Goal: Complete application form

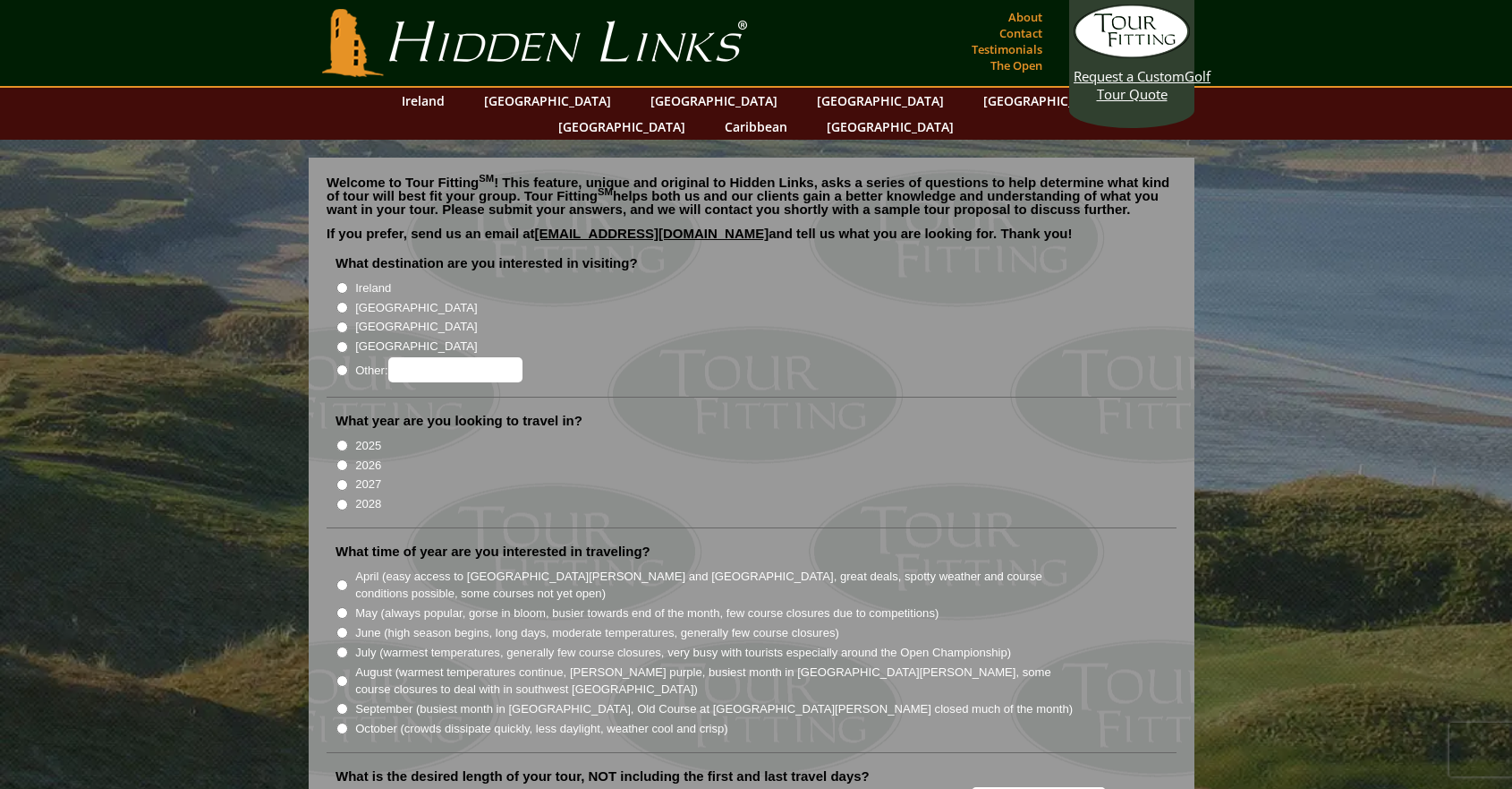
click at [342, 302] on input "[GEOGRAPHIC_DATA]" at bounding box center [342, 307] width 11 height 11
radio input "true"
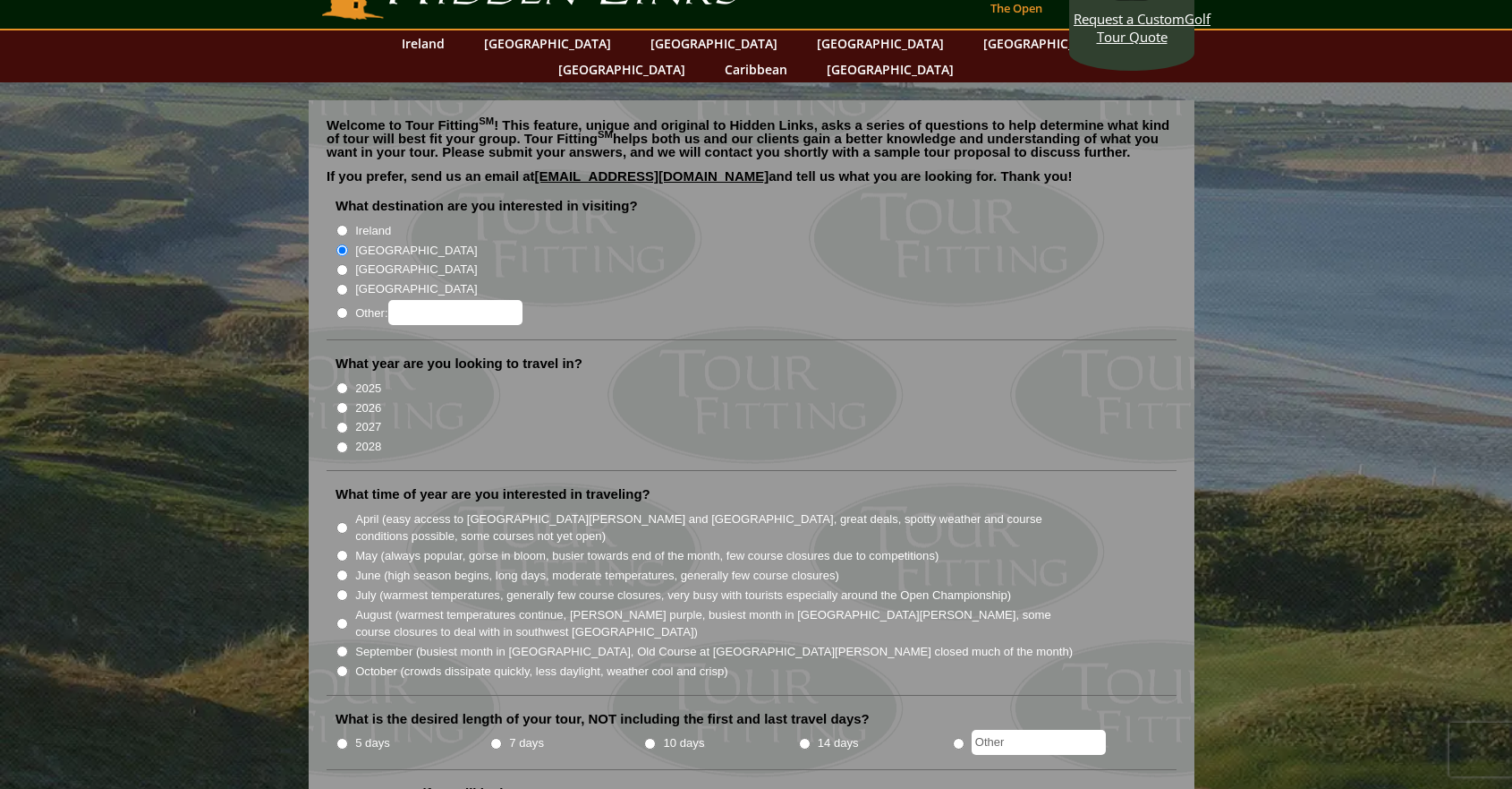
scroll to position [67, 0]
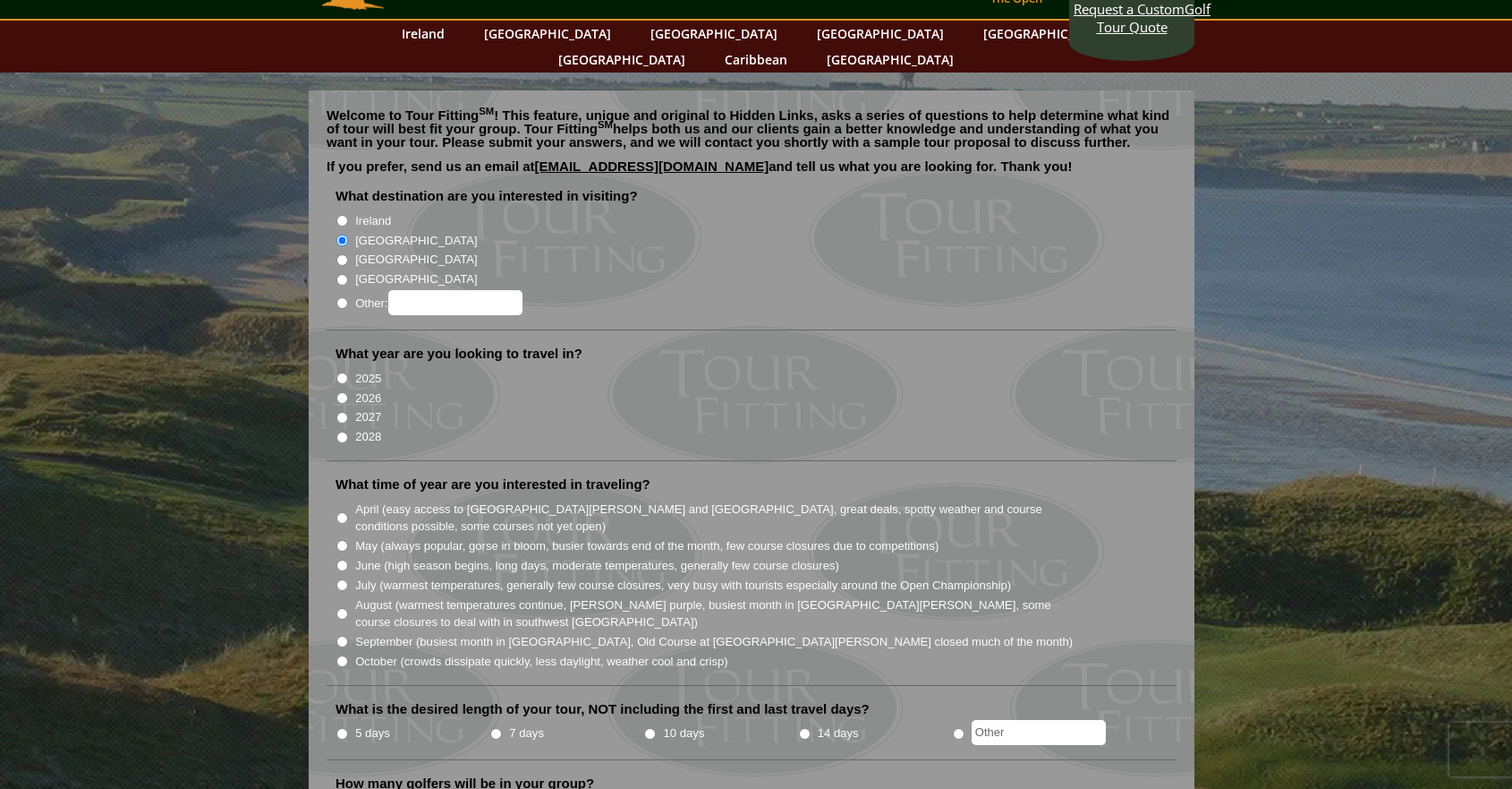
click at [340, 392] on input "2026" at bounding box center [342, 397] width 11 height 11
radio input "true"
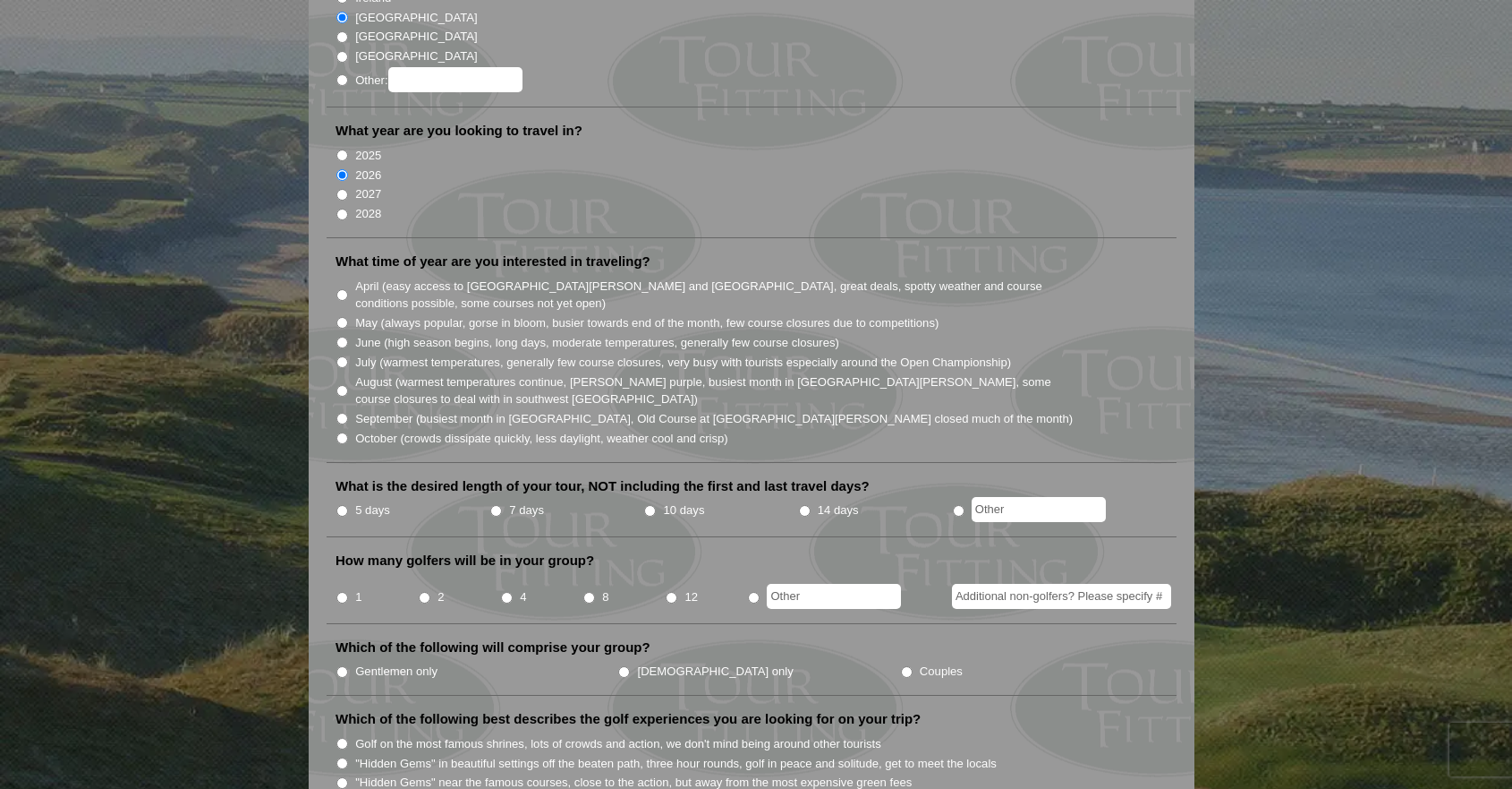
scroll to position [309, 0]
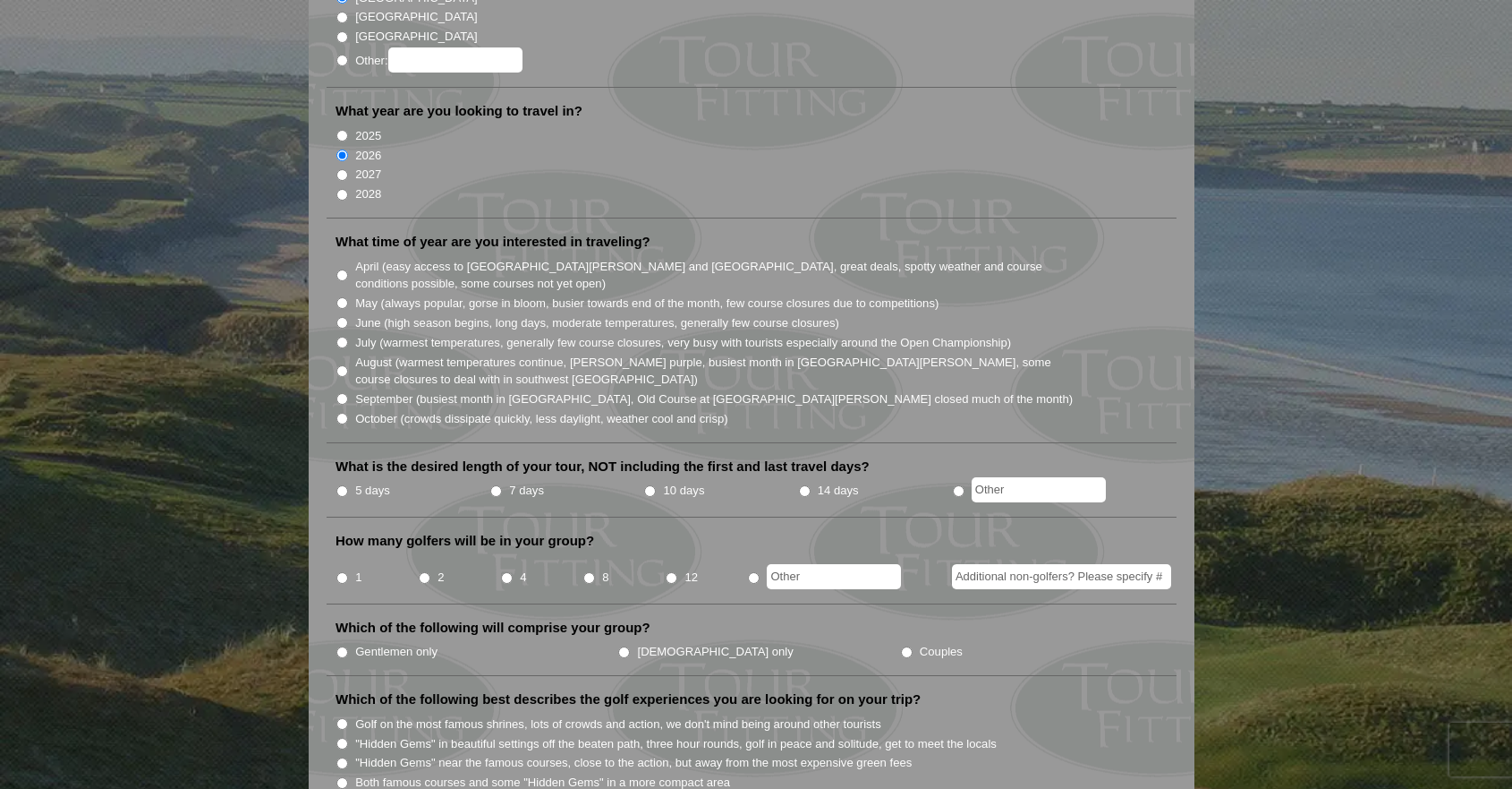
click at [342, 317] on input "June (high season begins, long days, moderate temperatures, generally few cours…" at bounding box center [342, 323] width 11 height 11
radio input "true"
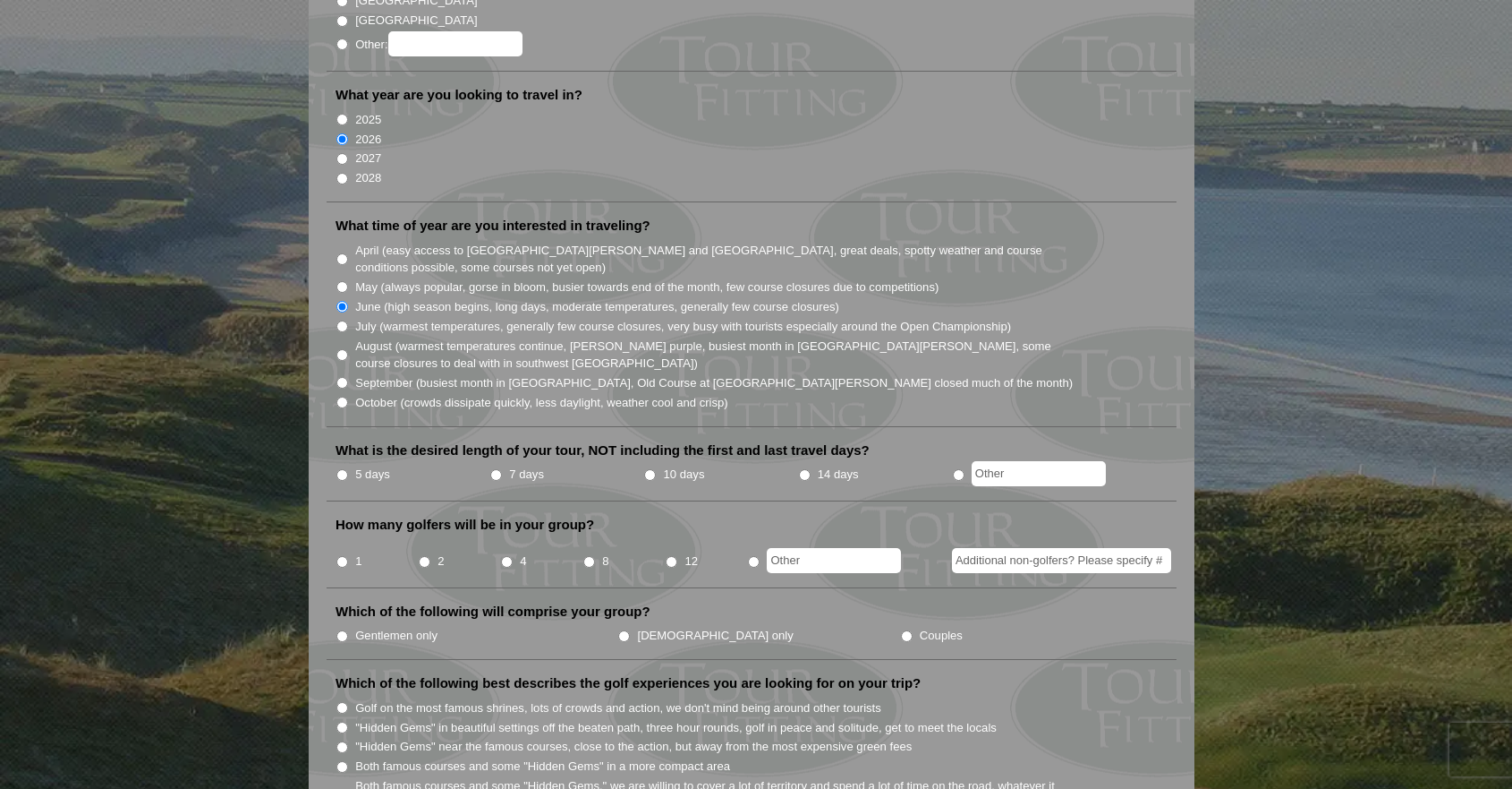
scroll to position [324, 0]
click at [497, 471] on input "7 days" at bounding box center [495, 477] width 11 height 11
radio input "true"
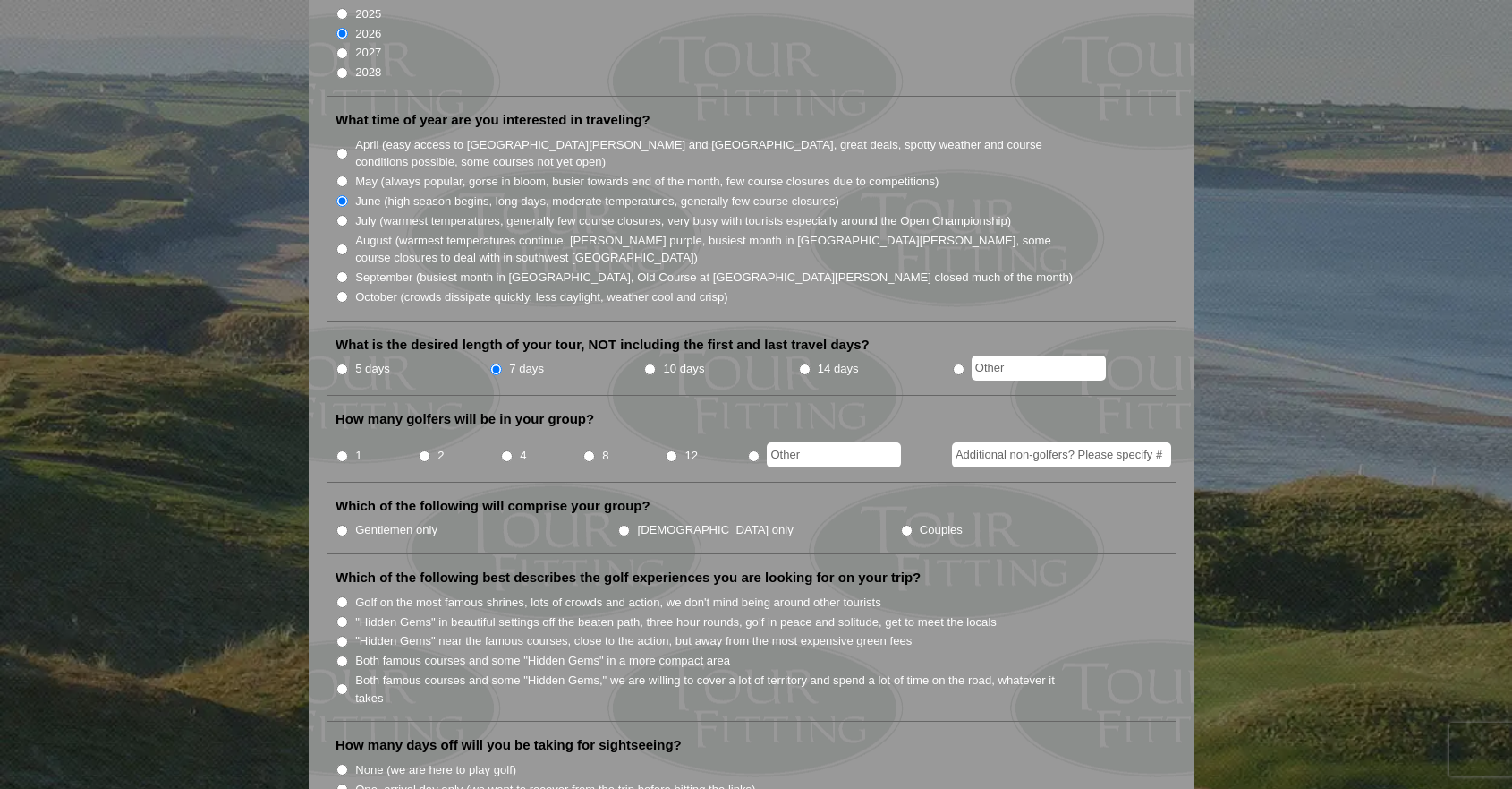
scroll to position [438, 0]
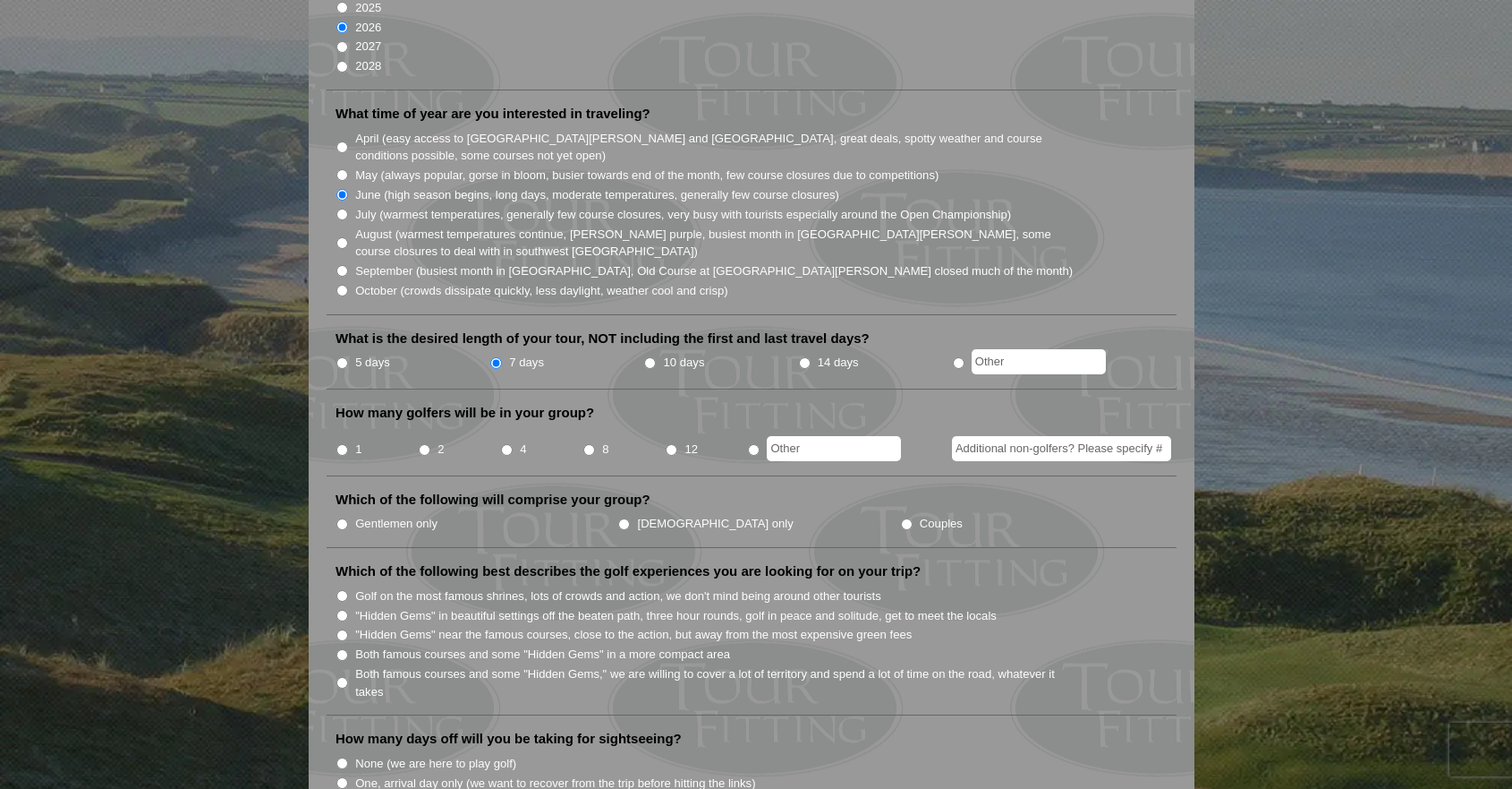
click at [670, 444] on input "12" at bounding box center [671, 449] width 11 height 11
radio input "true"
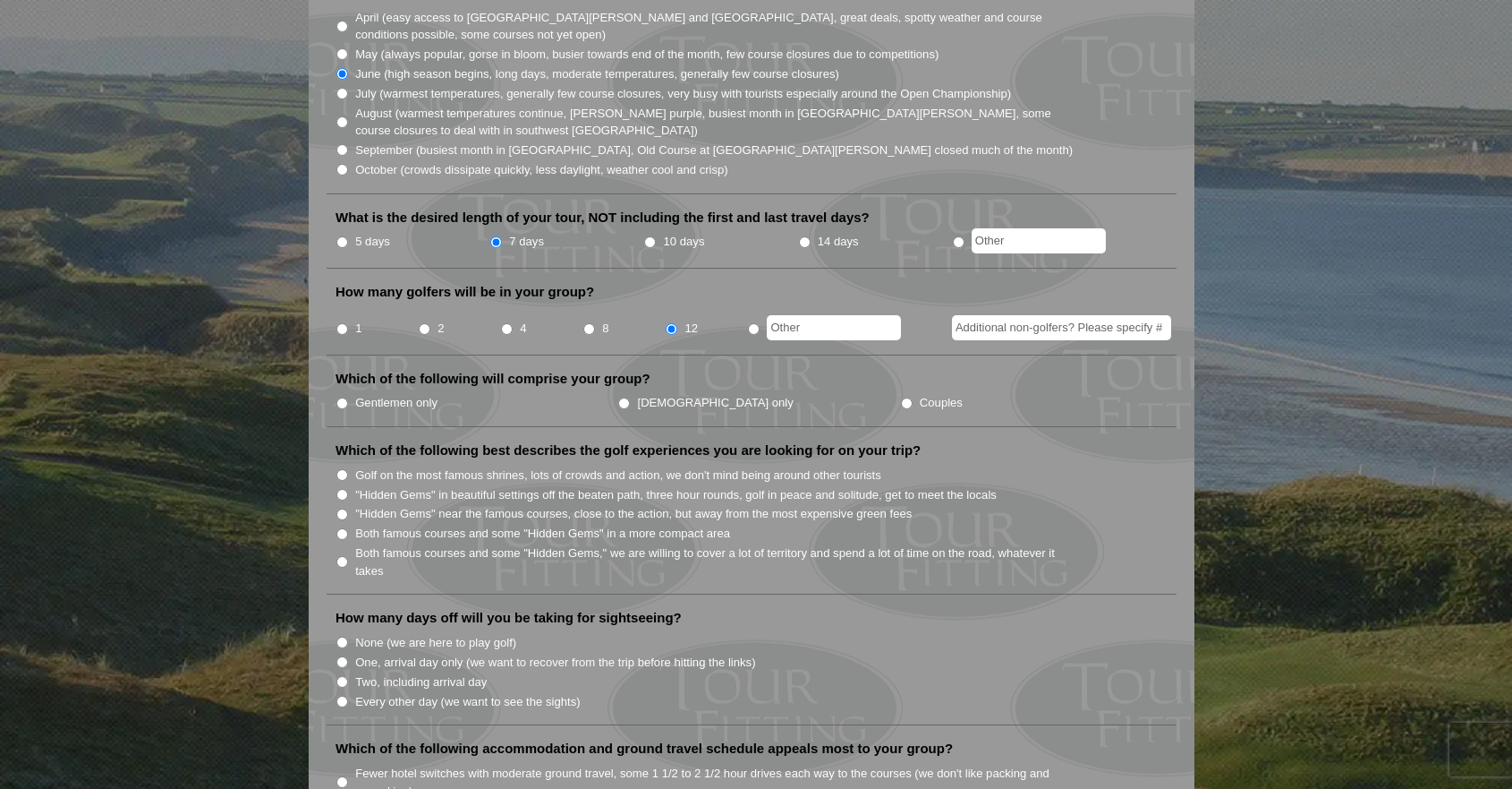
scroll to position [569, 0]
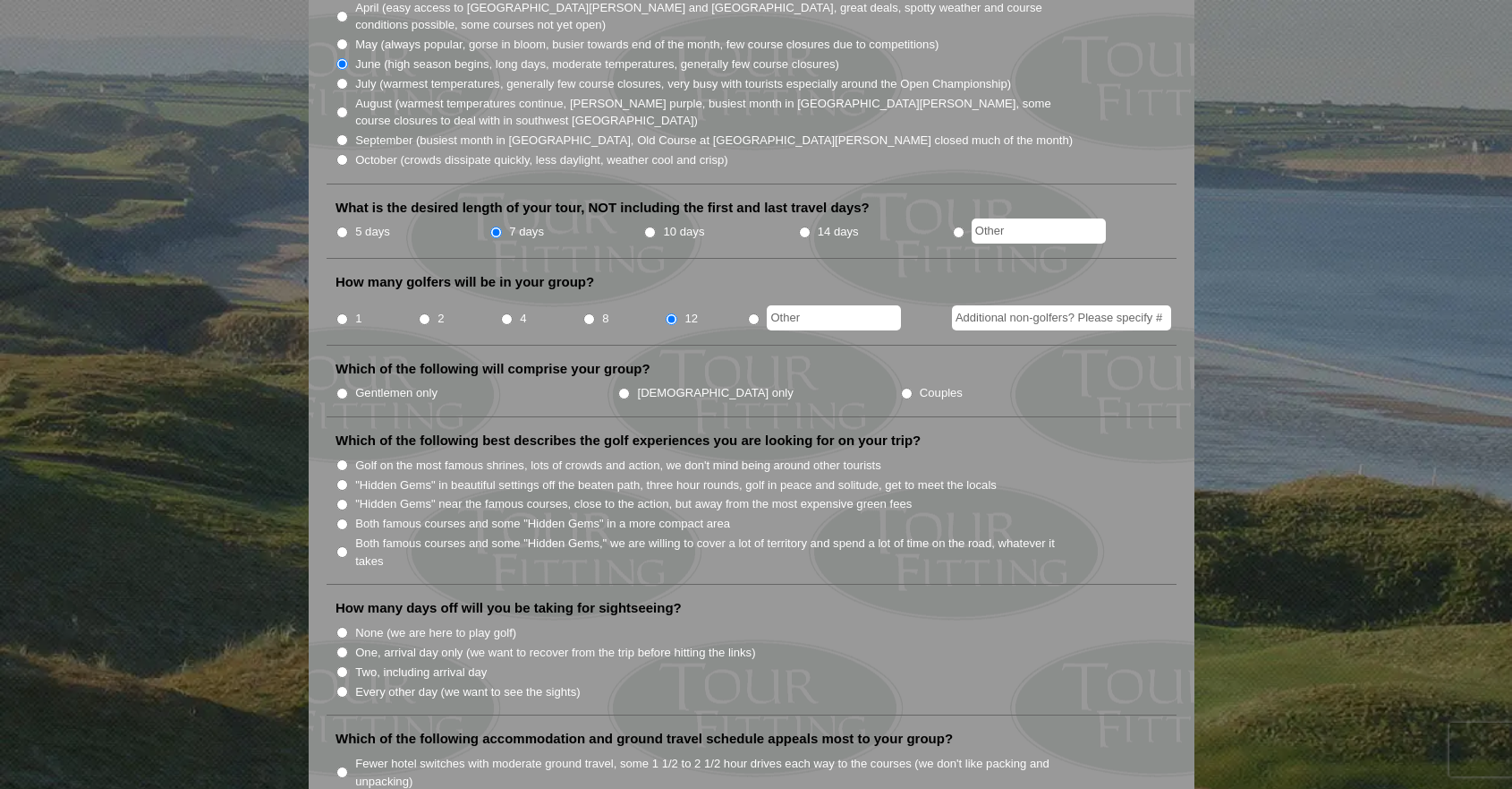
click at [341, 388] on input "Gentlemen only" at bounding box center [342, 394] width 11 height 11
radio input "true"
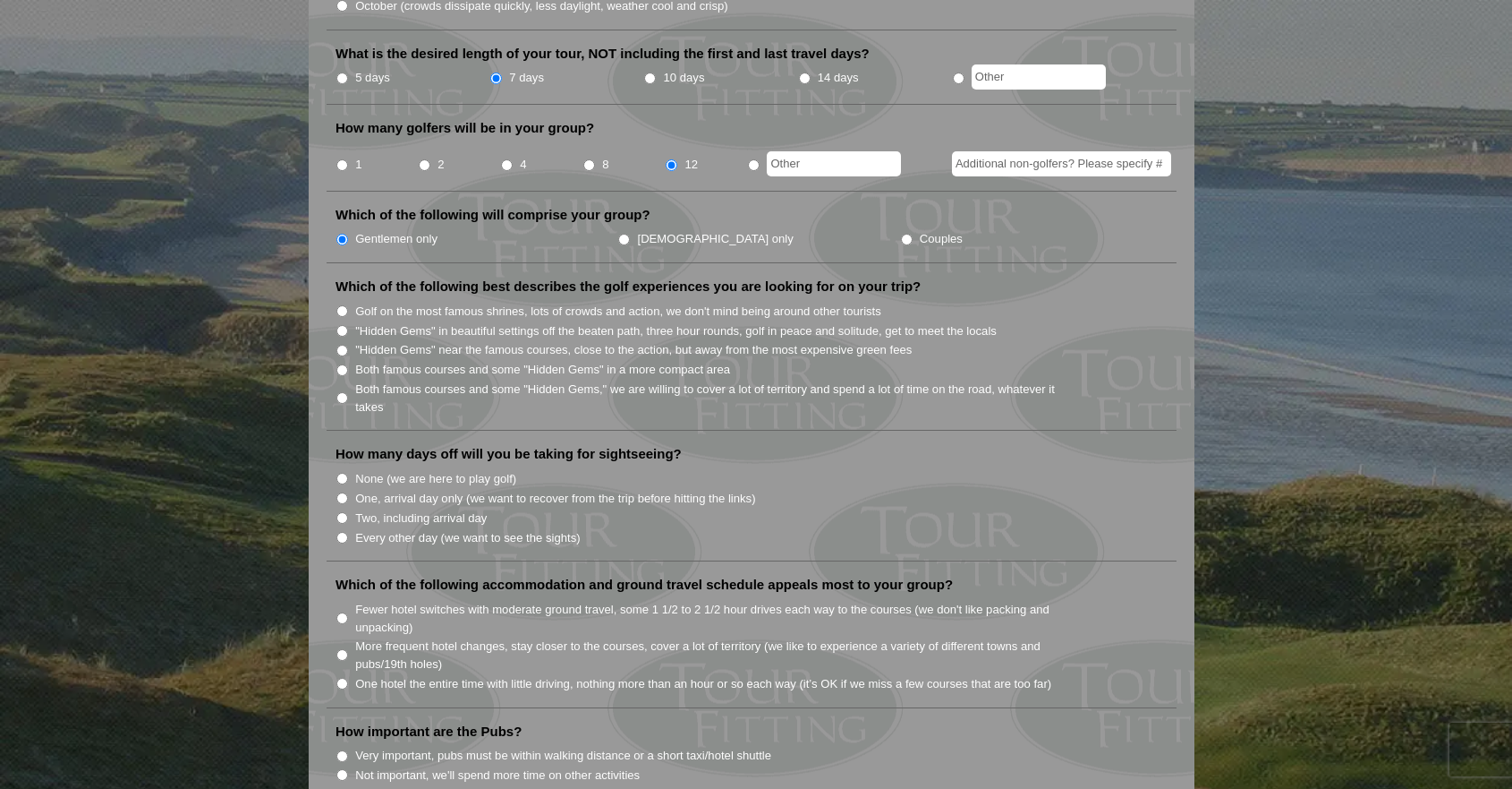
scroll to position [725, 0]
click at [343, 361] on input "Both famous courses and some "Hidden Gems" in a more compact area" at bounding box center [342, 367] width 11 height 11
radio input "true"
click at [341, 390] on input "Both famous courses and some "Hidden Gems," we are willing to cover a lot of te…" at bounding box center [342, 395] width 11 height 11
radio input "true"
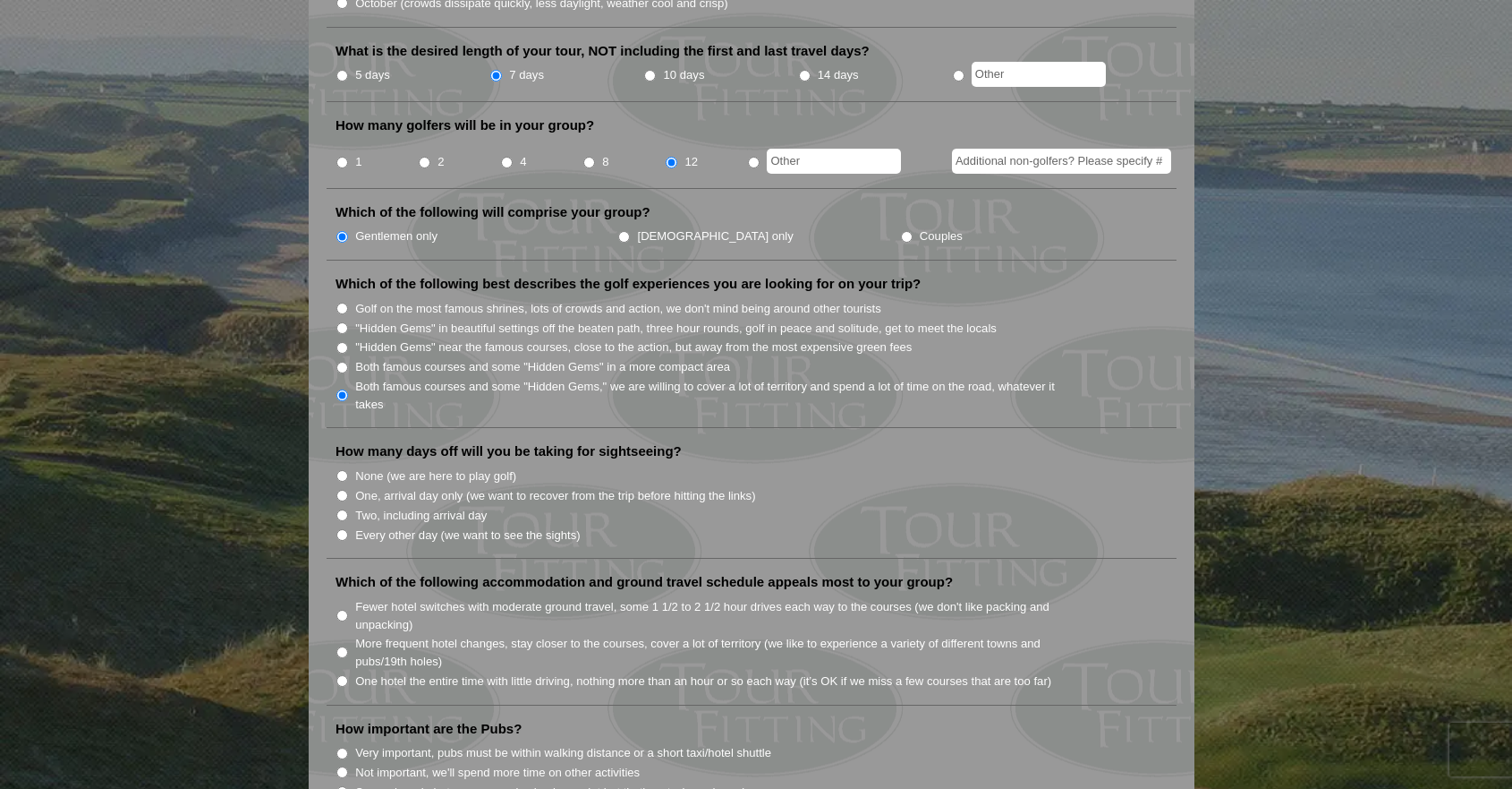
click at [340, 361] on input "Both famous courses and some "Hidden Gems" in a more compact area" at bounding box center [342, 367] width 11 height 11
radio input "true"
click at [340, 390] on input "Both famous courses and some "Hidden Gems," we are willing to cover a lot of te…" at bounding box center [342, 395] width 11 height 11
radio input "true"
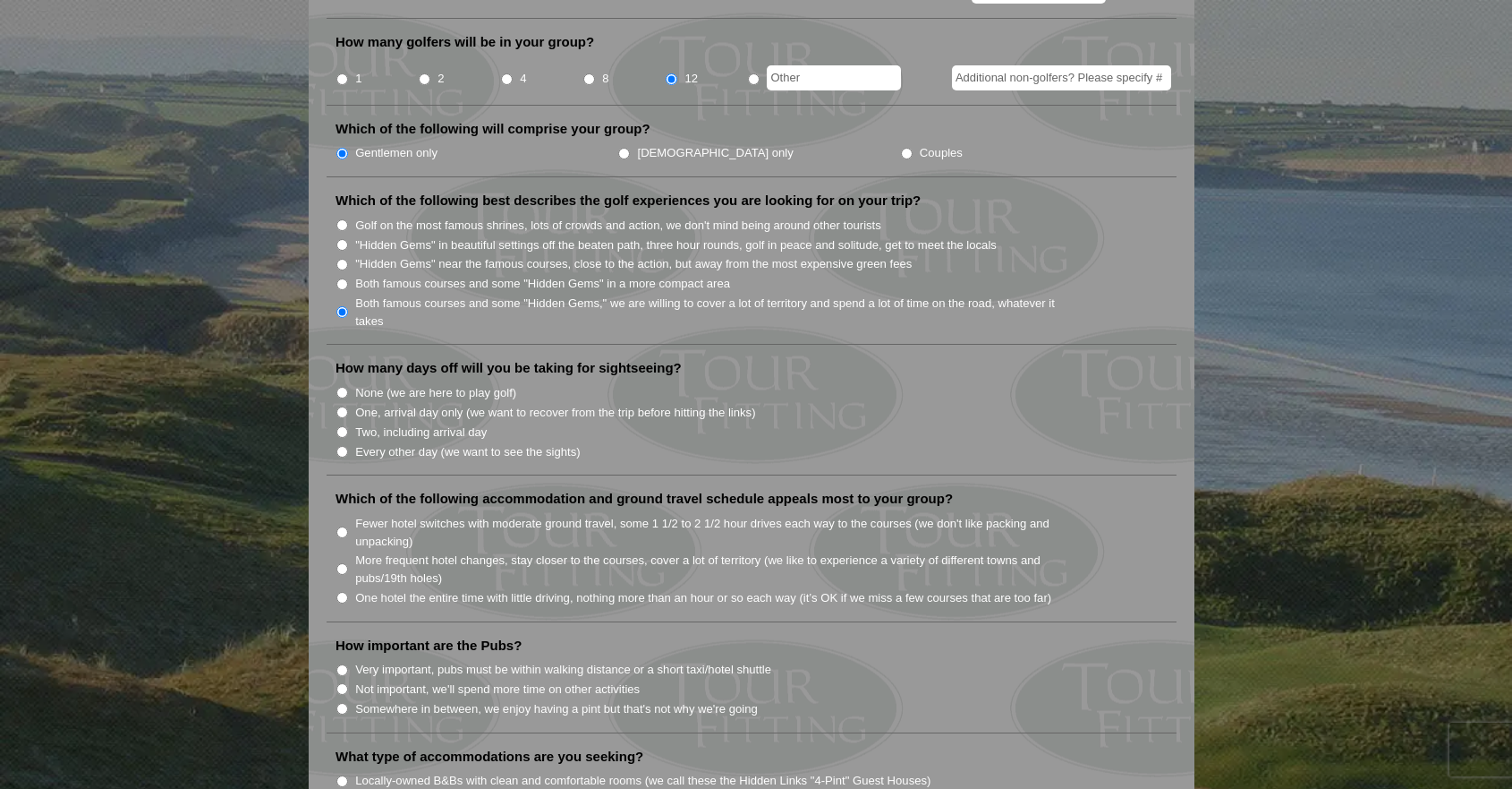
scroll to position [812, 0]
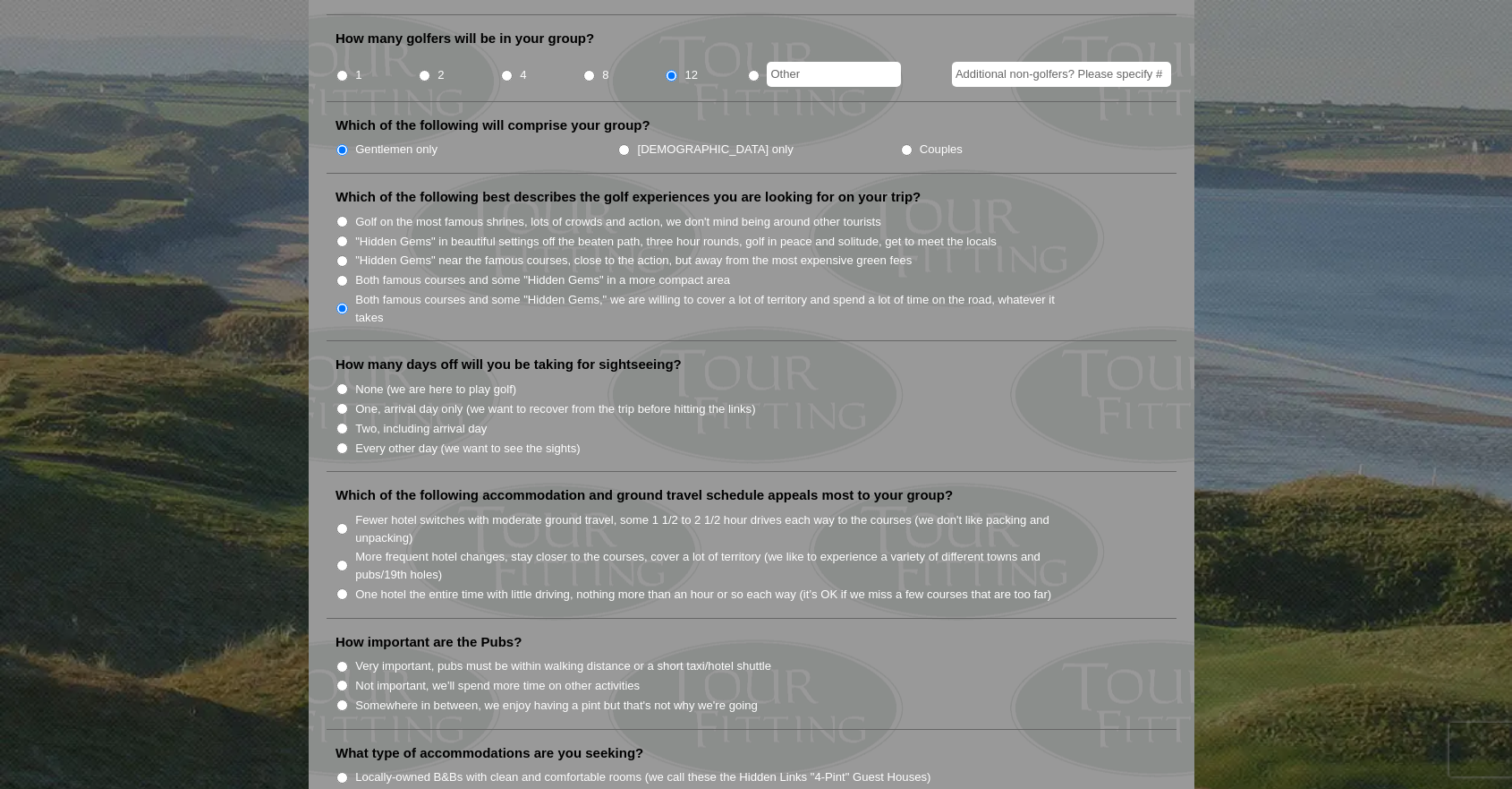
click at [341, 383] on input "None (we are here to play golf)" at bounding box center [342, 389] width 11 height 11
radio input "true"
click at [341, 403] on input "One, arrival day only (we want to recover from the trip before hitting the link…" at bounding box center [342, 409] width 11 height 11
radio input "true"
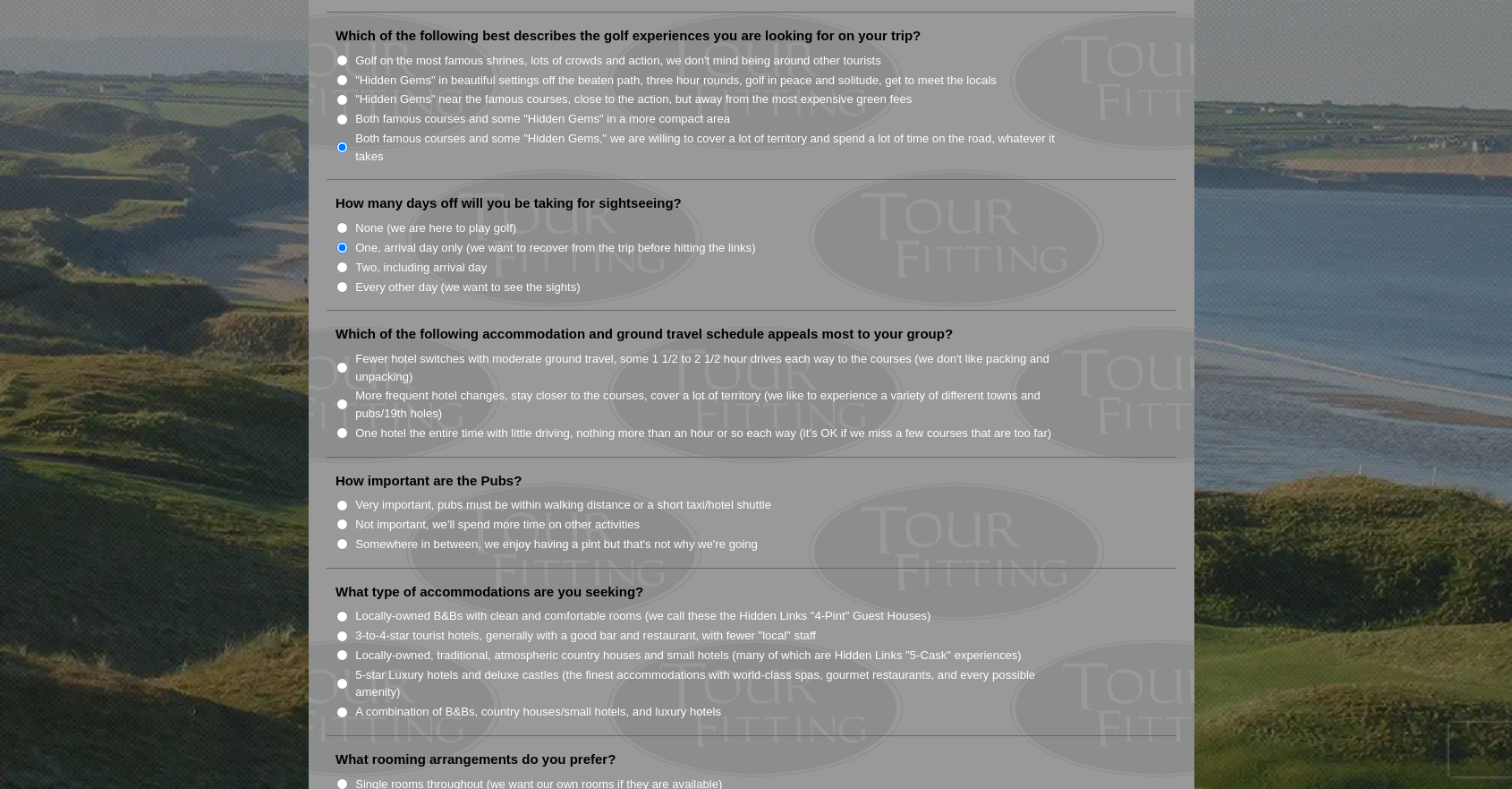
scroll to position [975, 0]
click at [343, 219] on input "None (we are here to play golf)" at bounding box center [342, 225] width 11 height 11
radio input "true"
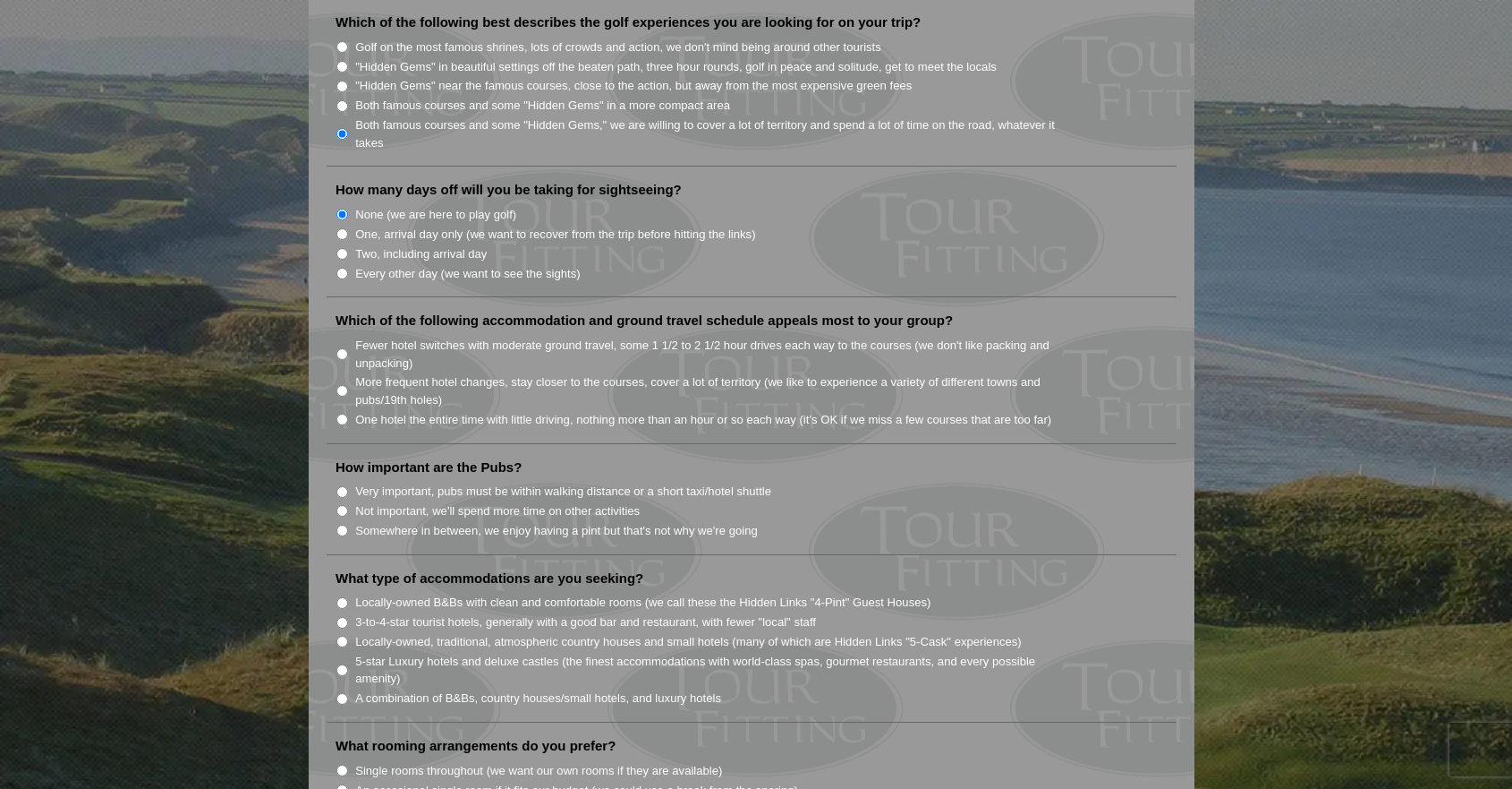
scroll to position [988, 0]
click at [341, 384] on input "More frequent hotel changes, stay closer to the courses, cover a lot of territo…" at bounding box center [342, 390] width 11 height 11
radio input "true"
click at [342, 227] on input "One, arrival day only (we want to recover from the trip before hitting the link…" at bounding box center [342, 233] width 11 height 11
radio input "true"
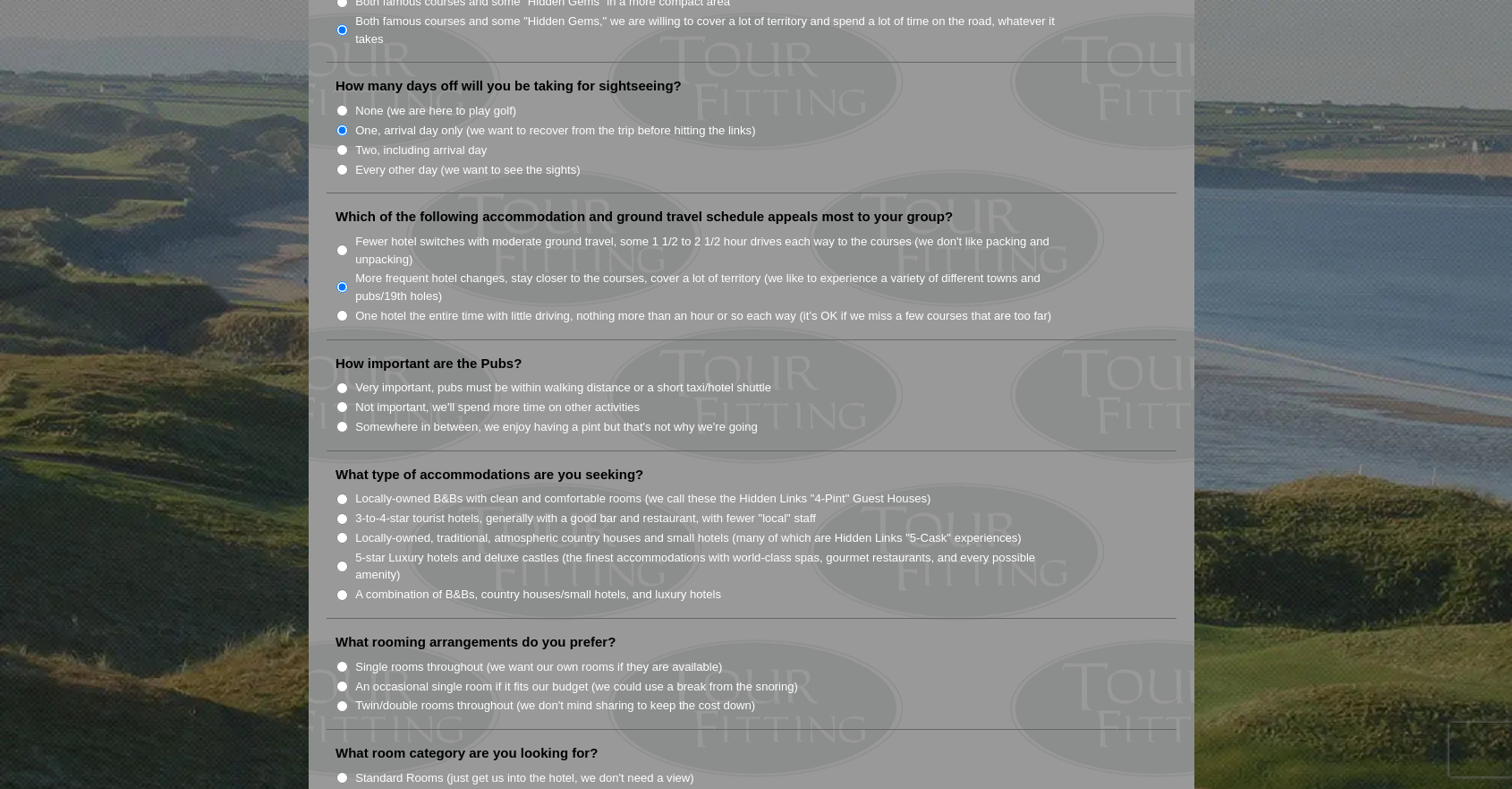
scroll to position [1102, 0]
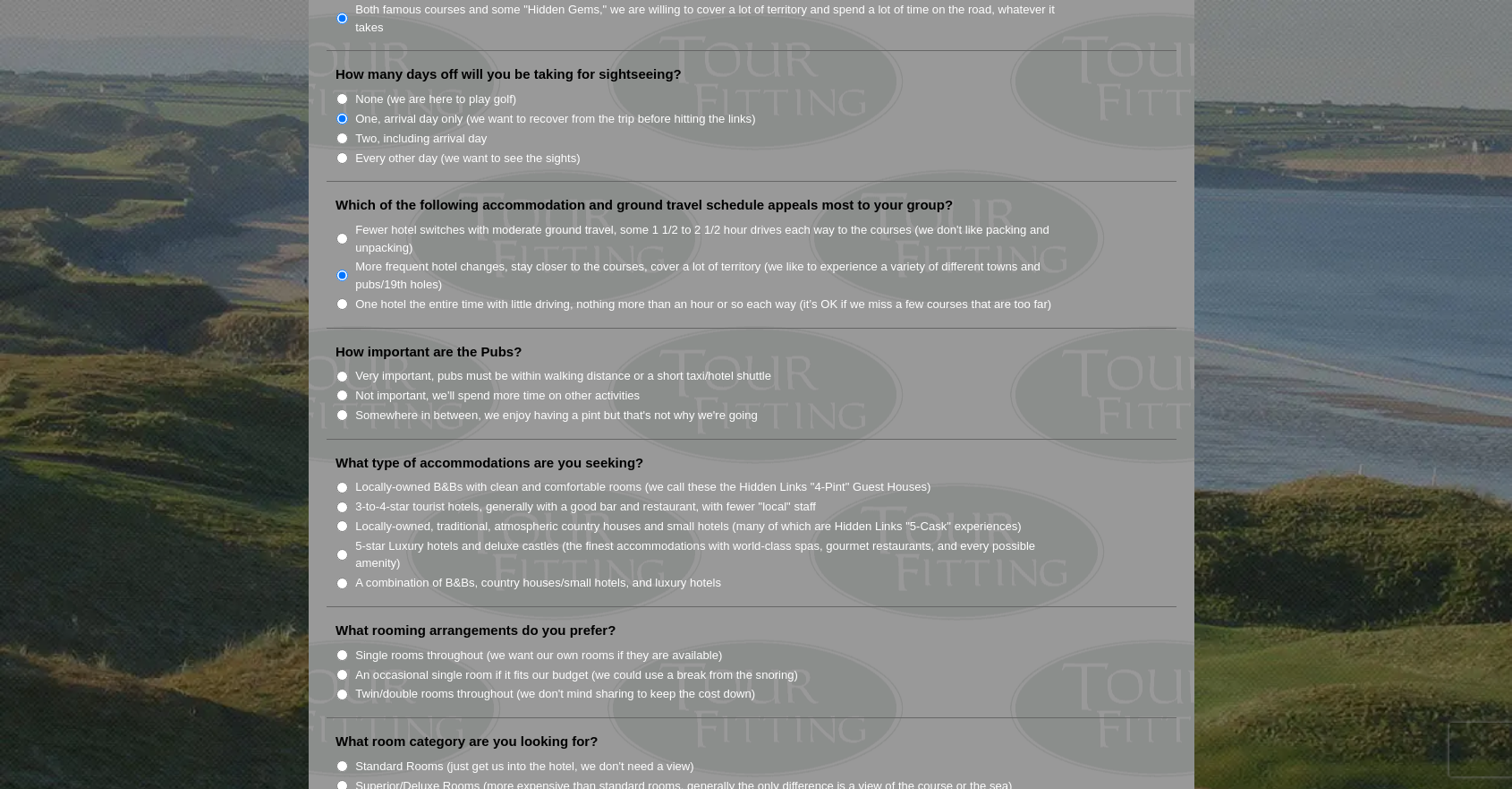
click at [341, 371] on input "Very important, pubs must be within walking distance or a short taxi/hotel shut…" at bounding box center [342, 377] width 11 height 11
radio input "true"
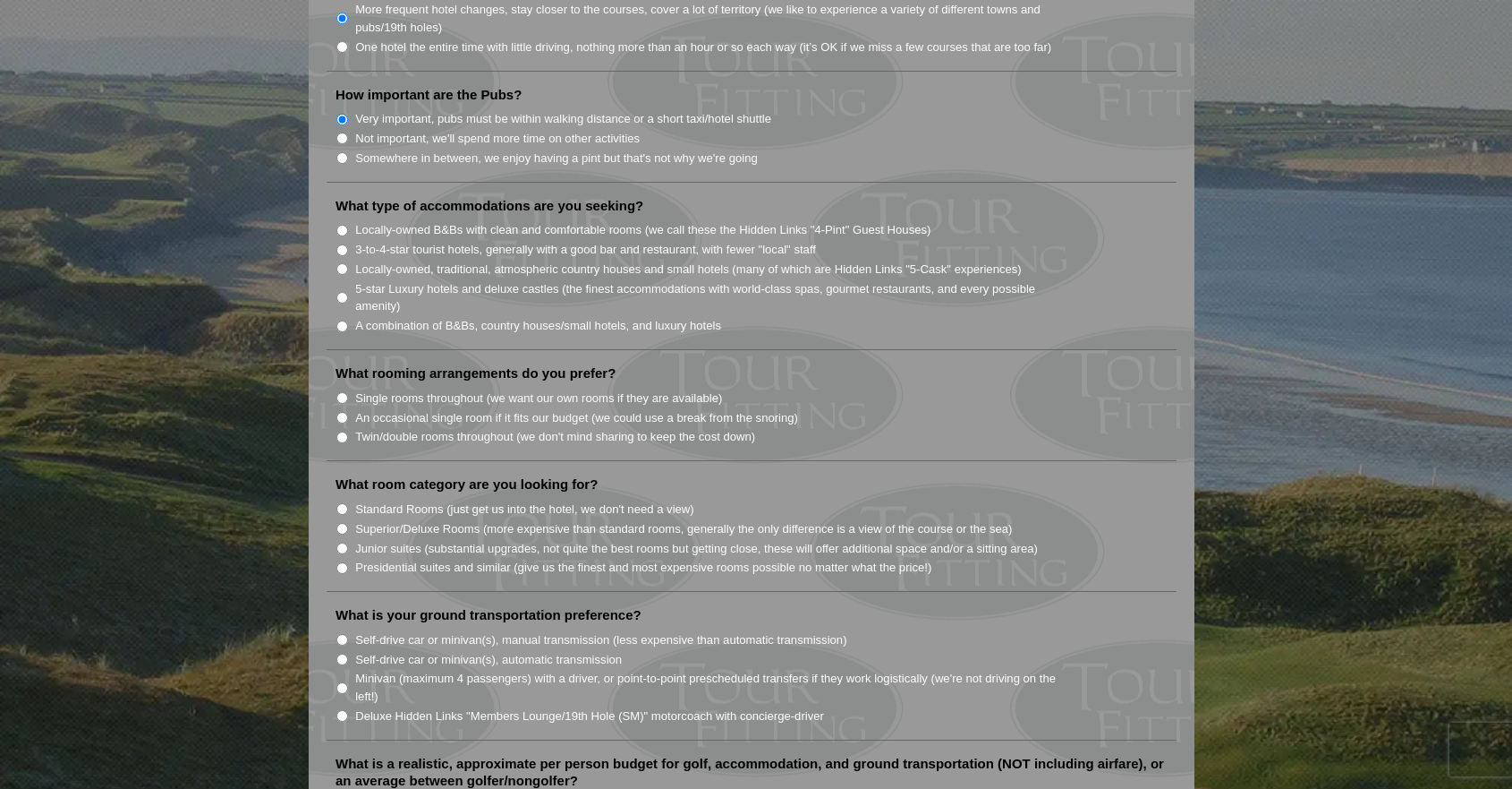
scroll to position [1361, 0]
click at [341, 318] on input "A combination of B&Bs, country houses/small hotels, and luxury hotels" at bounding box center [342, 324] width 11 height 11
radio input "true"
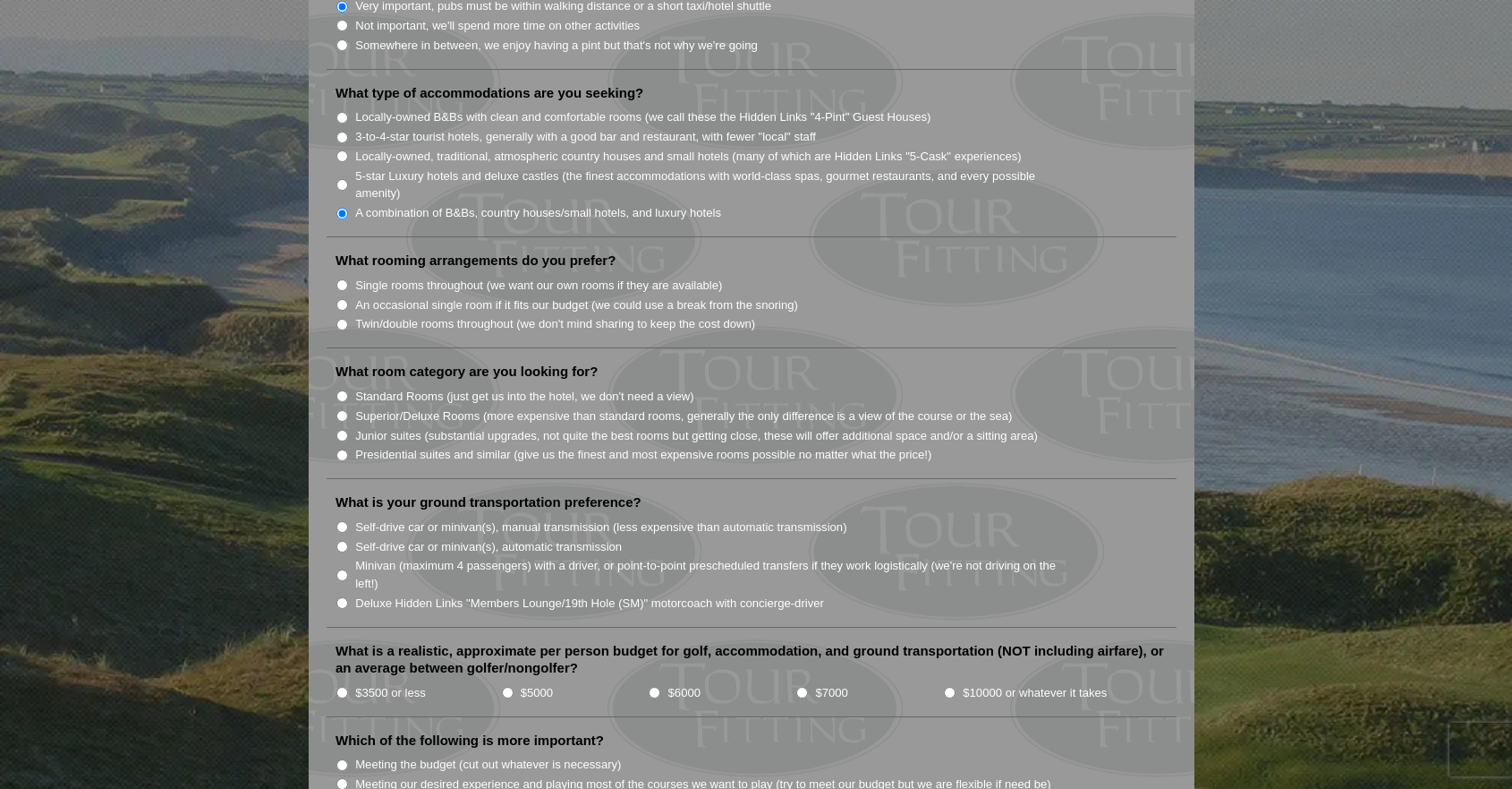
scroll to position [1472, 0]
click at [343, 298] on input "An occasional single room if it fits our budget (we could use a break from the …" at bounding box center [342, 304] width 11 height 11
radio input "true"
click at [340, 318] on input "Twin/double rooms throughout (we don't mind sharing to keep the cost down)" at bounding box center [342, 324] width 11 height 11
radio input "true"
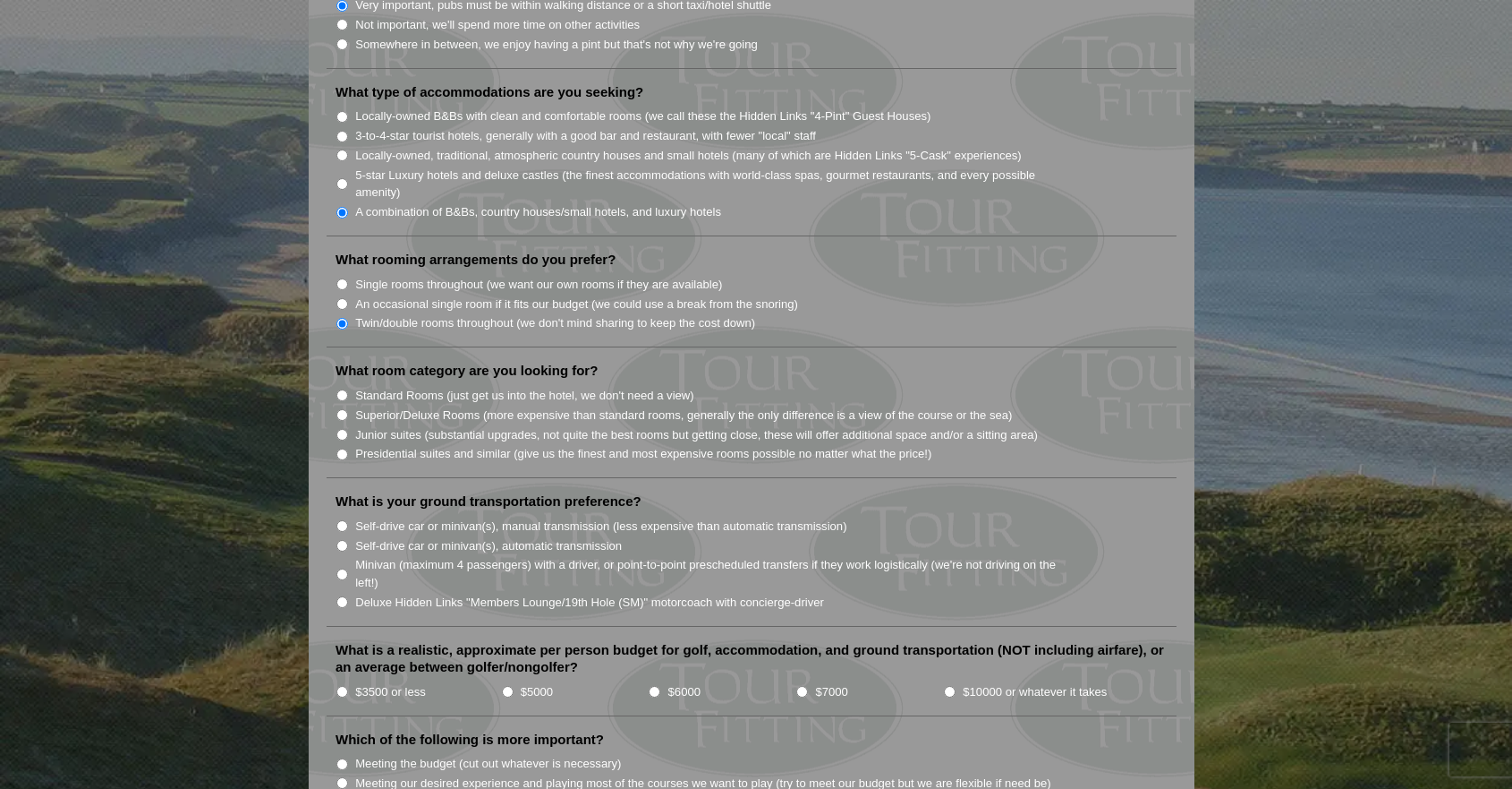
click at [341, 298] on input "An occasional single room if it fits our budget (we could use a break from the …" at bounding box center [342, 304] width 11 height 11
radio input "true"
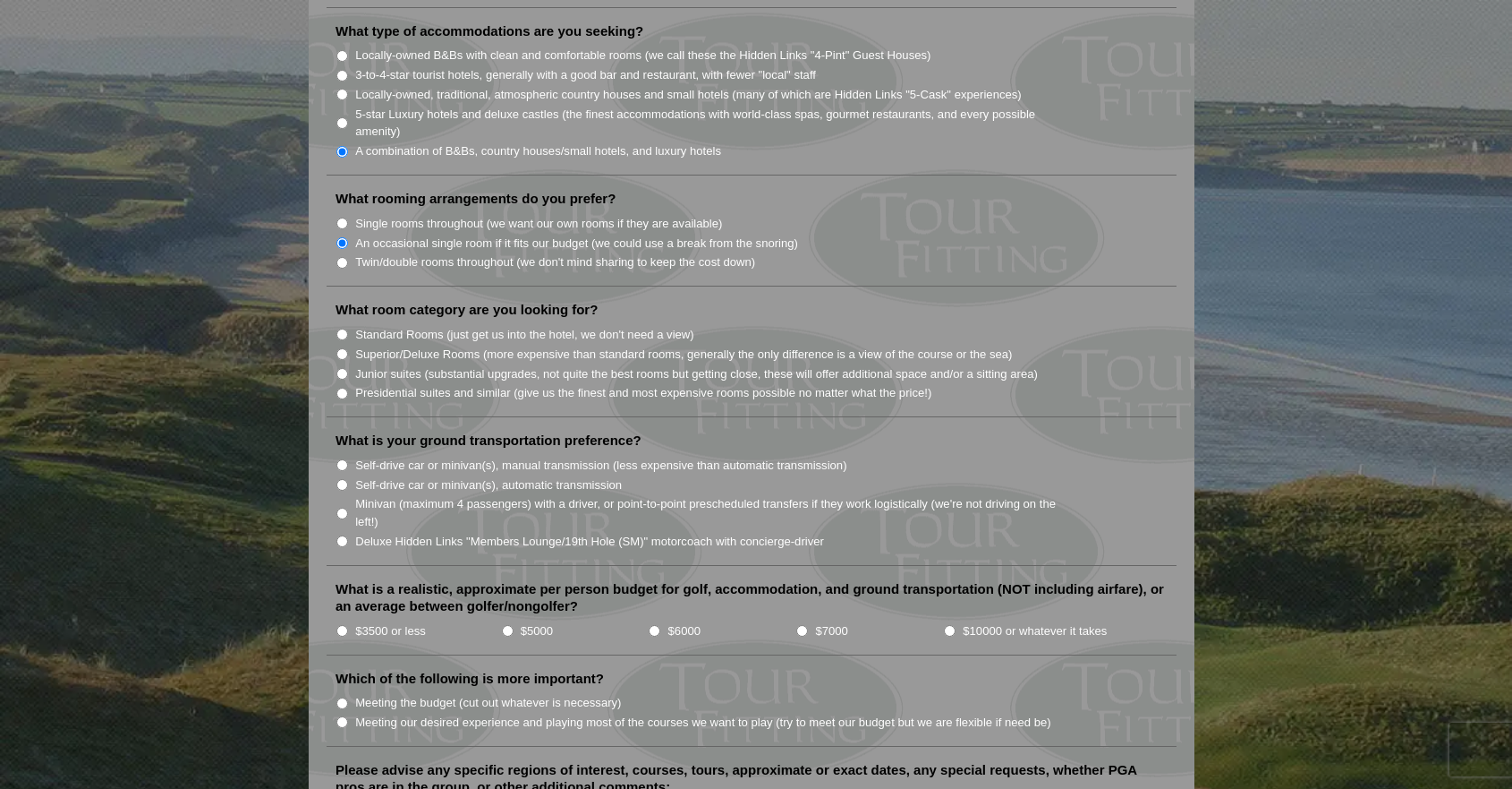
scroll to position [1606, 0]
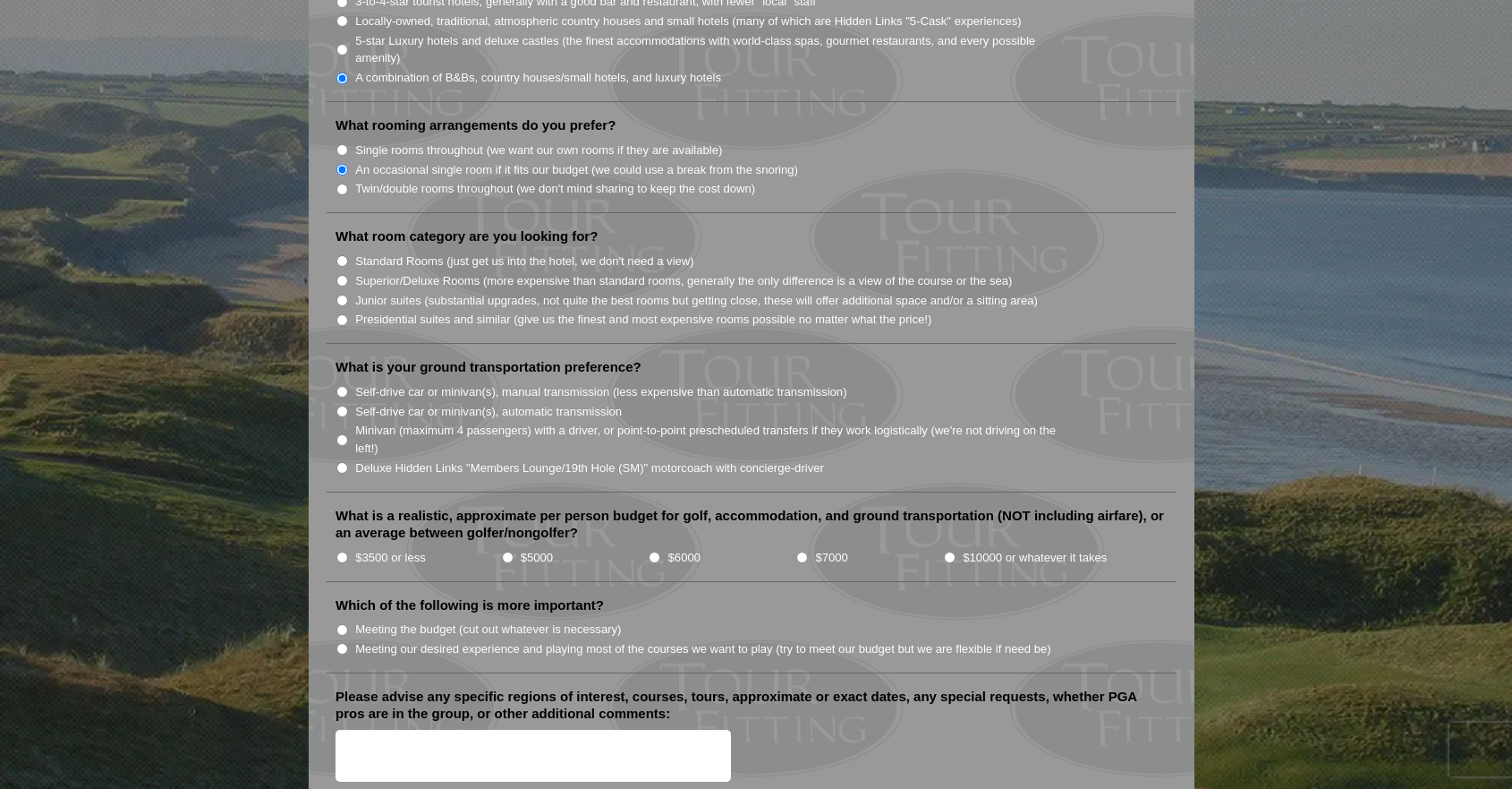
click at [342, 255] on input "Standard Rooms (just get us into the hotel, we don't need a view)" at bounding box center [342, 261] width 11 height 11
radio input "true"
click at [341, 274] on input "Superior/Deluxe Rooms (more expensive than standard rooms, generally the only d…" at bounding box center [342, 280] width 11 height 11
radio input "true"
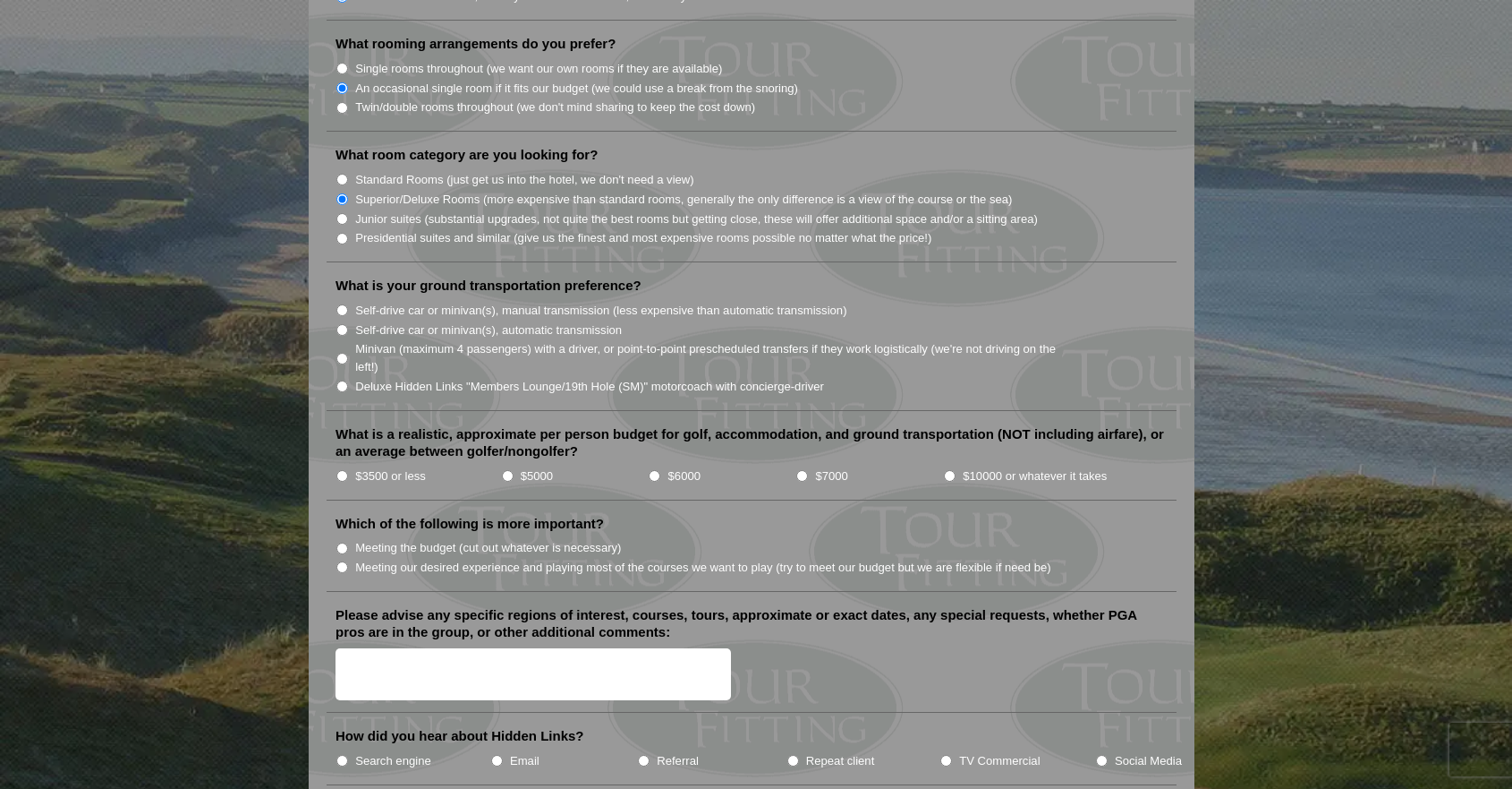
scroll to position [1737, 0]
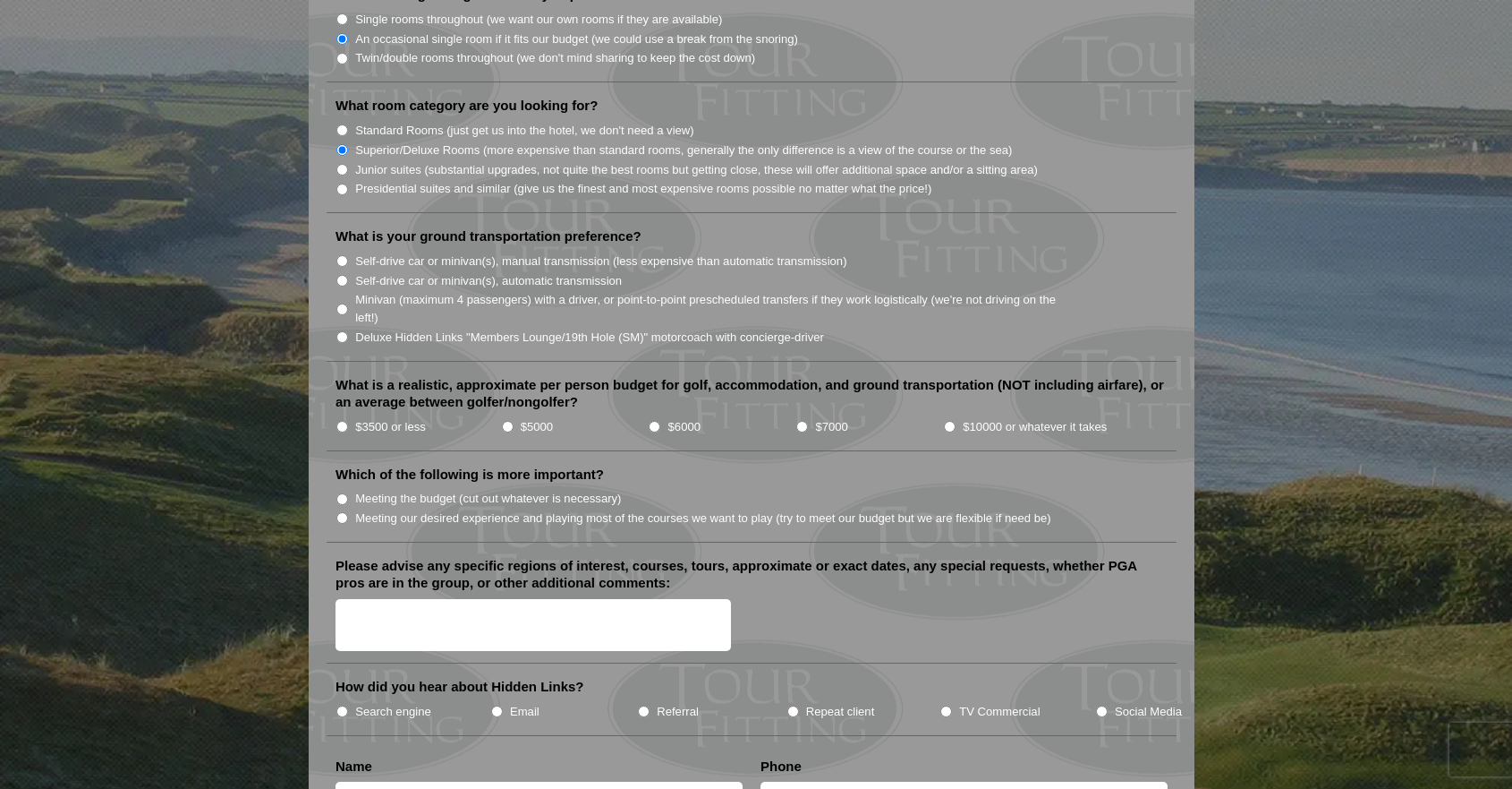
click at [337, 331] on input "Deluxe Hidden Links "Members Lounge/19th Hole (SM)" motorcoach with concierge-d…" at bounding box center [342, 337] width 11 height 11
radio input "true"
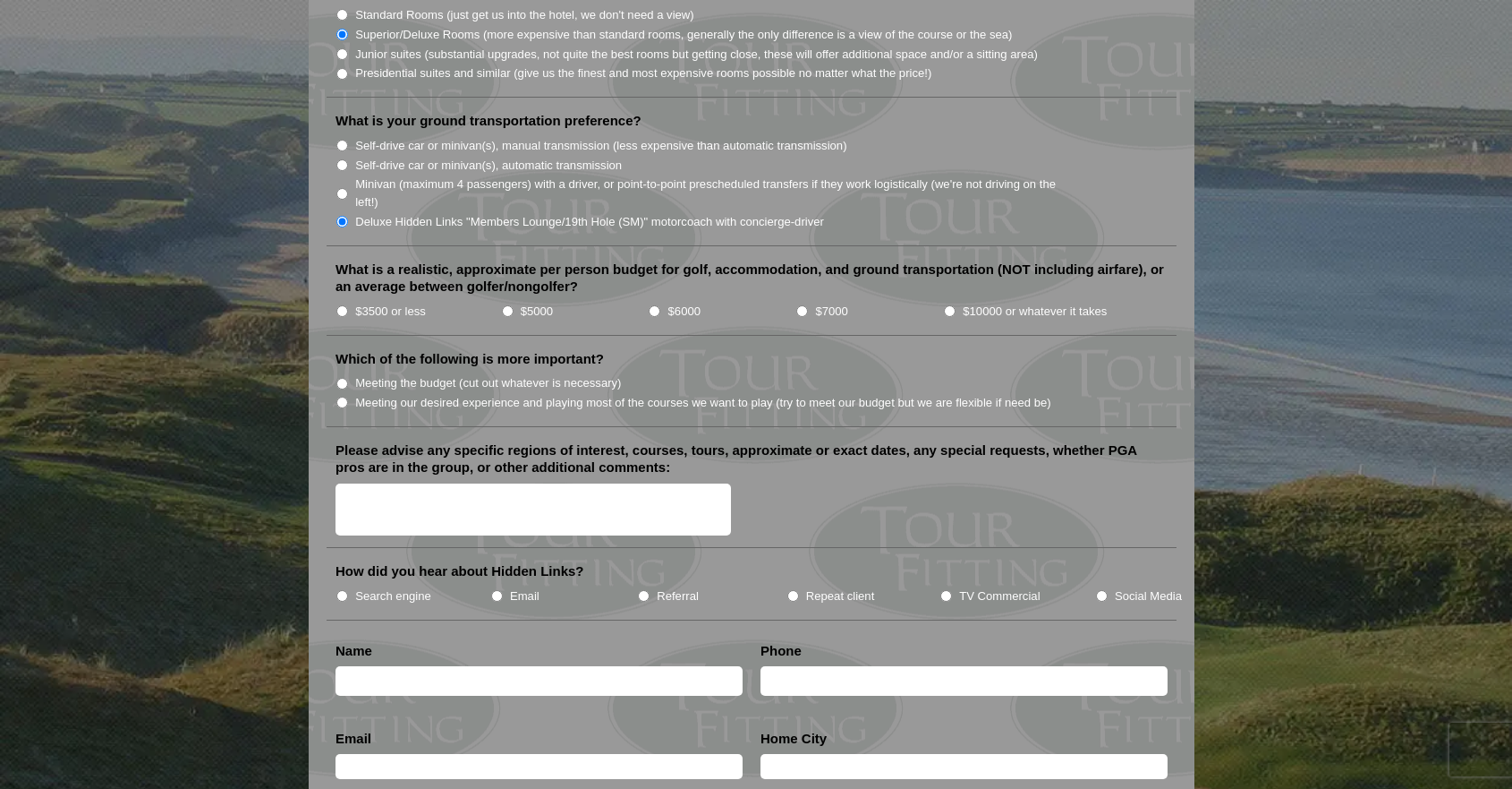
scroll to position [1863, 0]
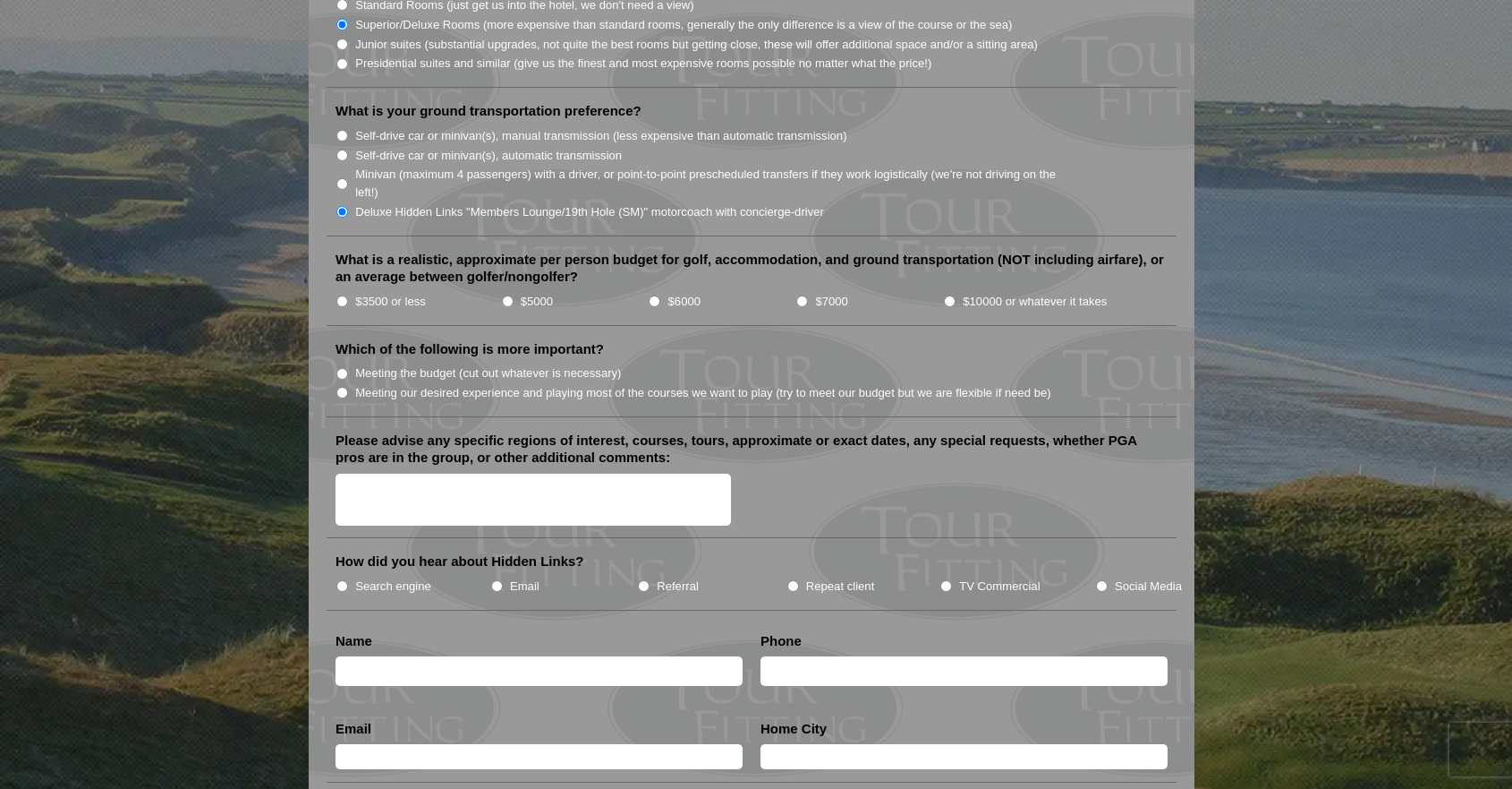
click at [653, 295] on input "$6000" at bounding box center [654, 301] width 11 height 11
radio input "true"
click at [339, 387] on input "Meeting our desired experience and playing most of the courses we want to play …" at bounding box center [342, 393] width 11 height 11
radio input "true"
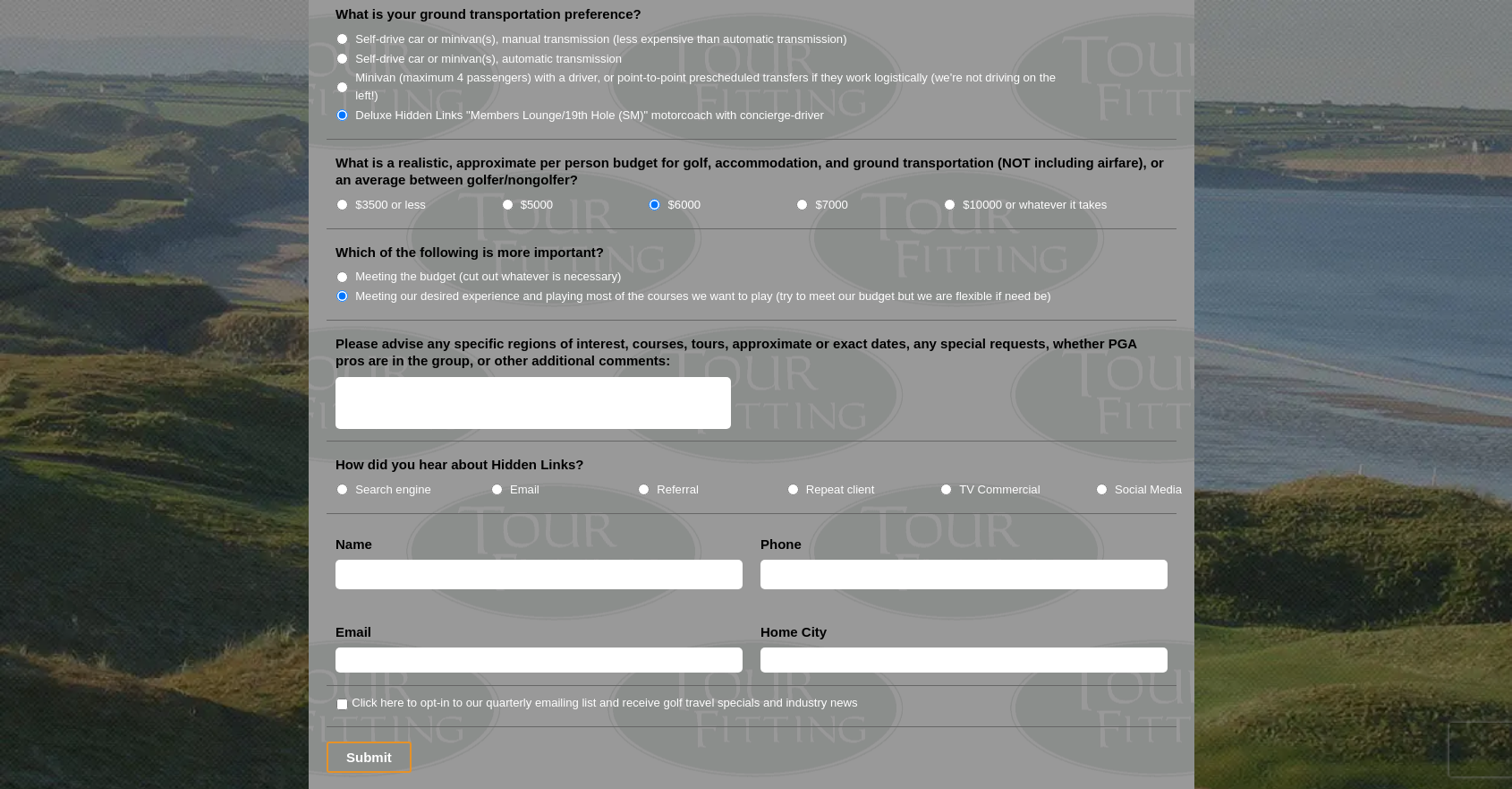
scroll to position [1963, 0]
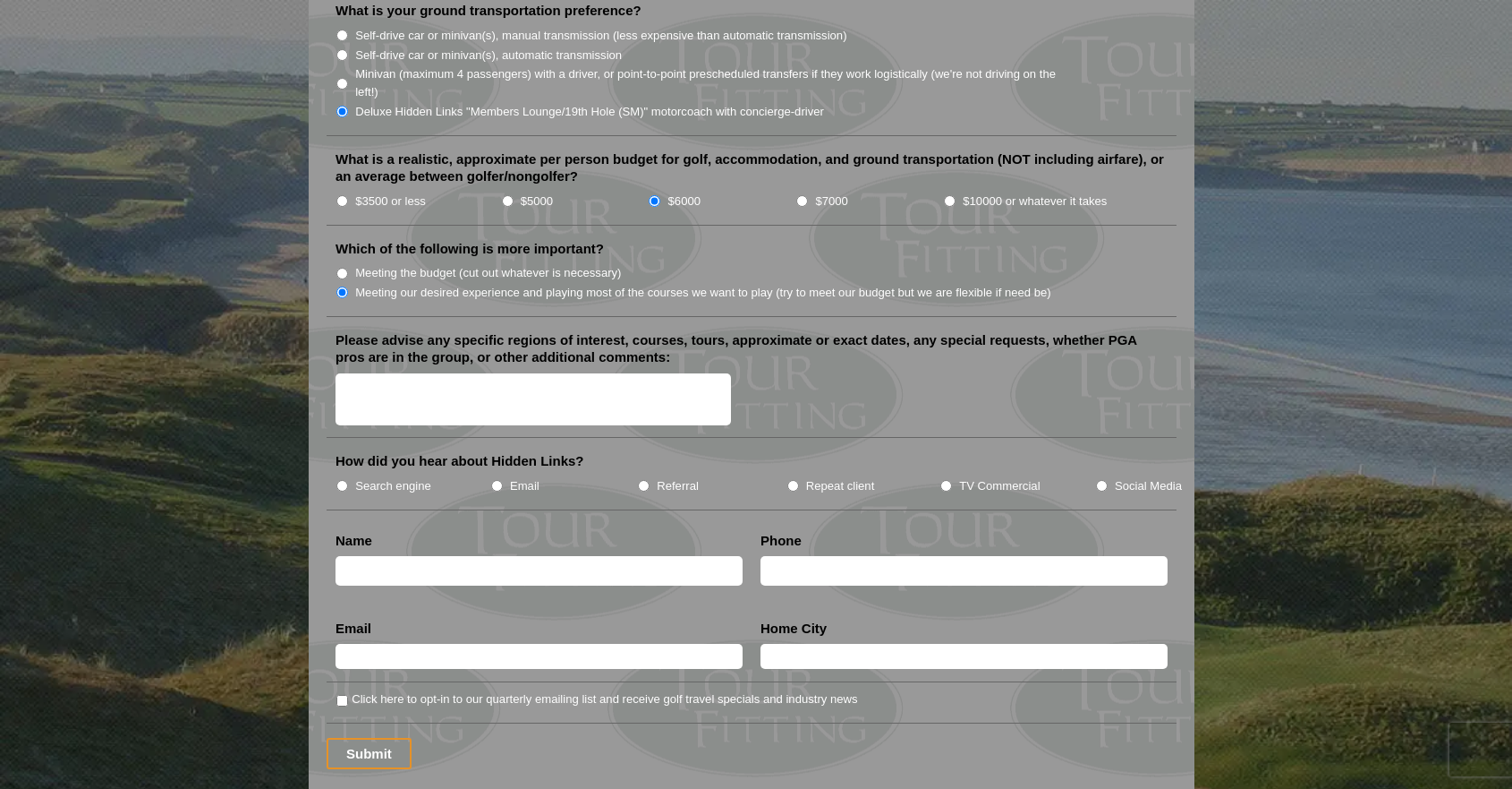
click at [374, 374] on textarea "Please advise any specific regions of interest, courses, tours, approximate or …" at bounding box center [533, 400] width 395 height 53
type textarea "Scotland, course that have hosted The Open, beautiful landscapes, fun towns. Gr…"
click at [835, 477] on label "Repeat client" at bounding box center [840, 485] width 69 height 18
click at [799, 480] on input "Repeat client" at bounding box center [793, 485] width 11 height 11
radio input "true"
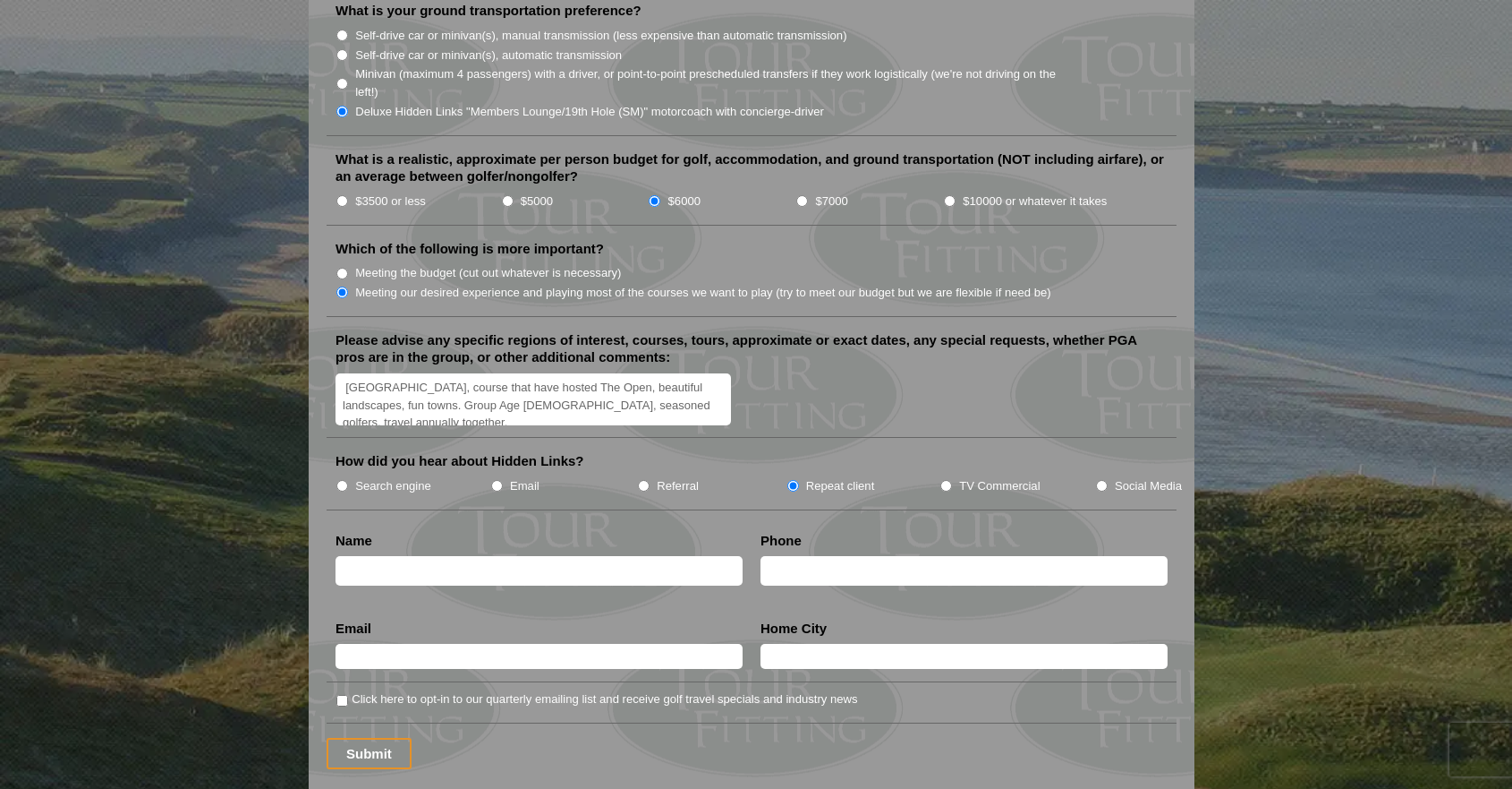
click at [697, 383] on textarea "Scotland, course that have hosted The Open, beautiful landscapes, fun towns. Gr…" at bounding box center [533, 400] width 395 height 53
type textarea "Scotland, course that have hosted The Open, beautiful landscapes, fun towns. Gr…"
click at [470, 556] on input "text" at bounding box center [539, 570] width 407 height 29
click at [391, 532] on li "Name Paul" at bounding box center [538, 563] width 425 height 62
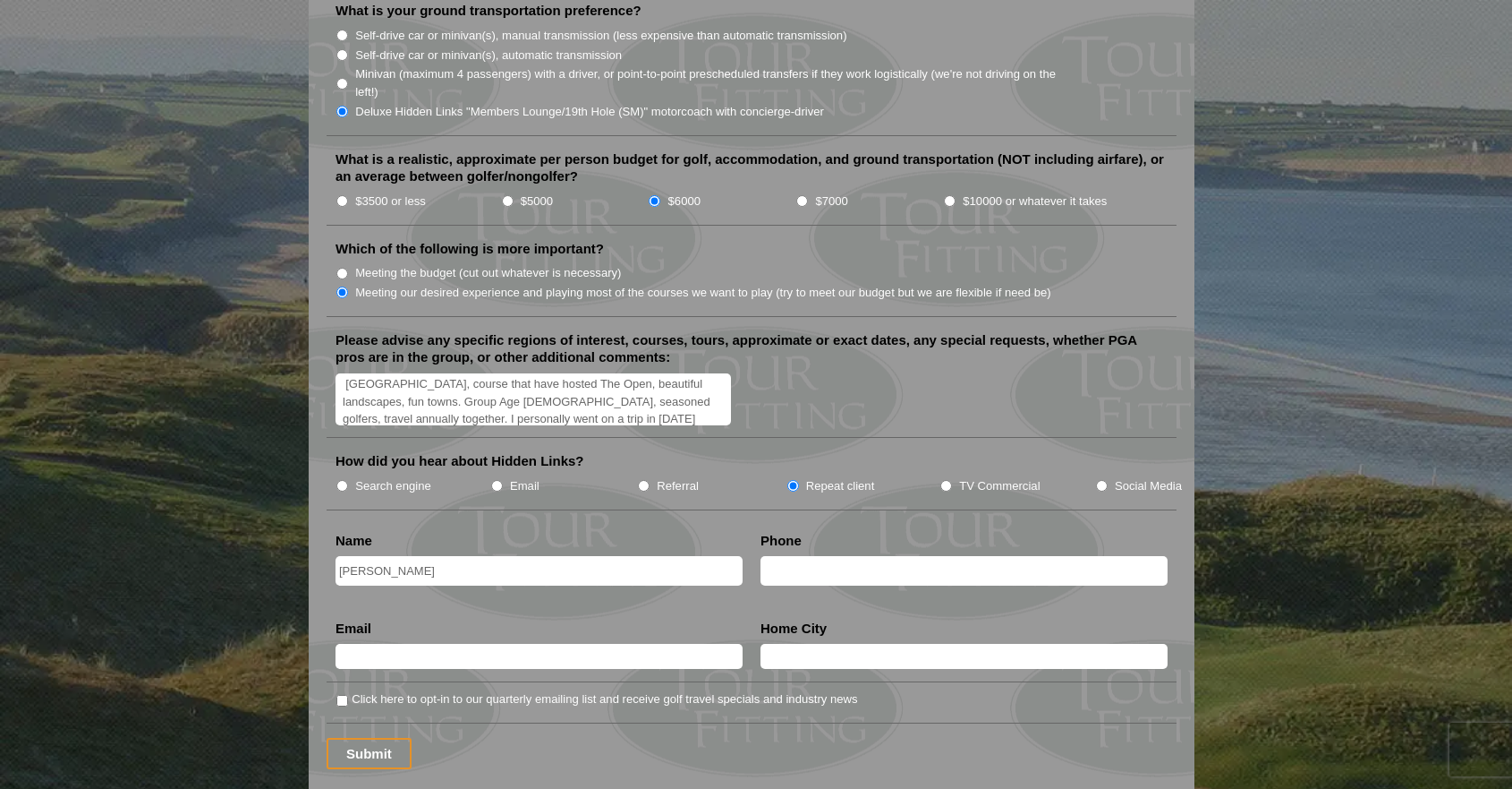
click at [391, 556] on input "Paul" at bounding box center [539, 570] width 407 height 29
type input "[PERSON_NAME]"
type input "[PHONE_NUMBER]"
type input "[PERSON_NAME][EMAIL_ADDRESS][DOMAIN_NAME]"
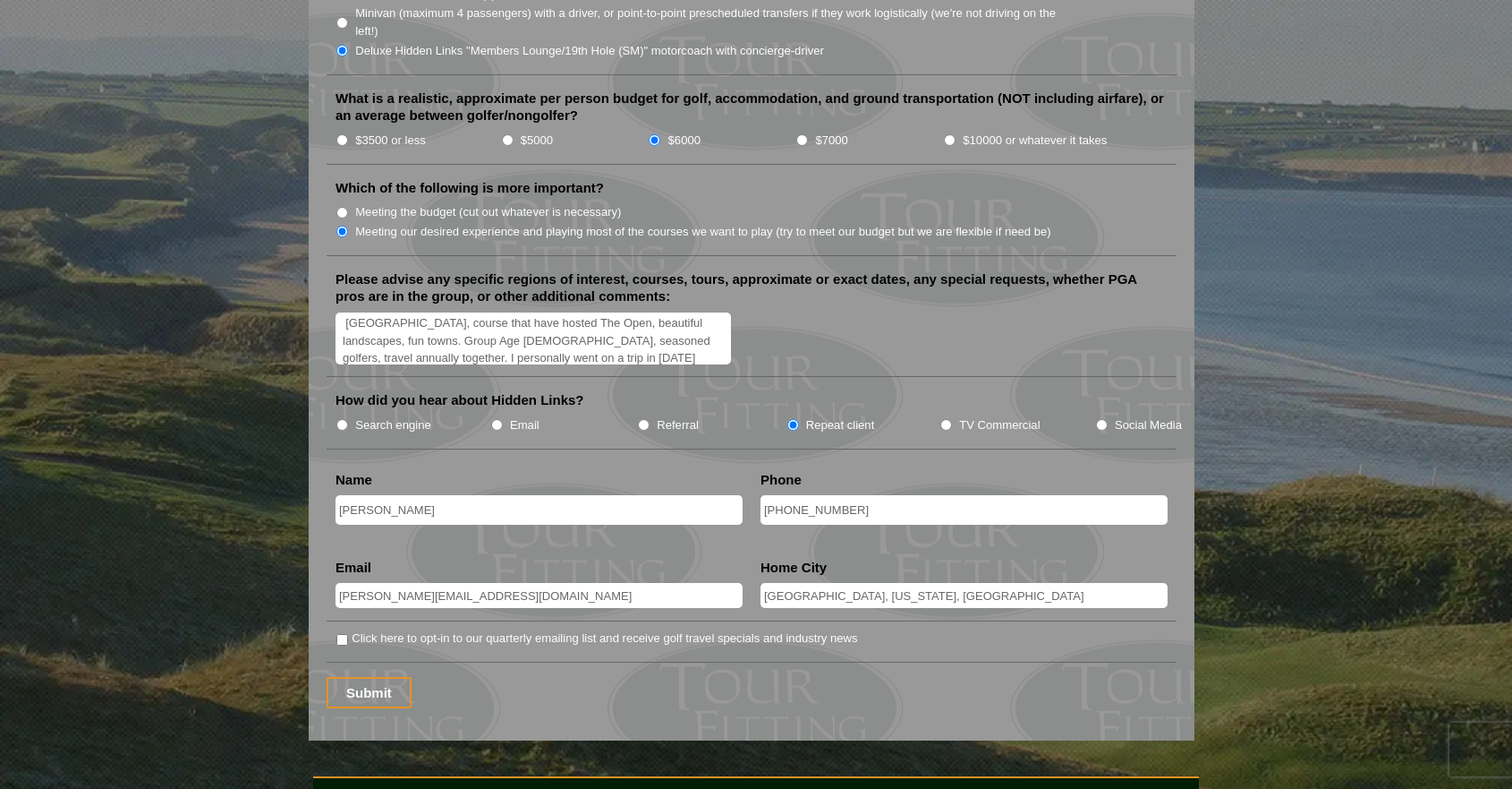
scroll to position [2056, 0]
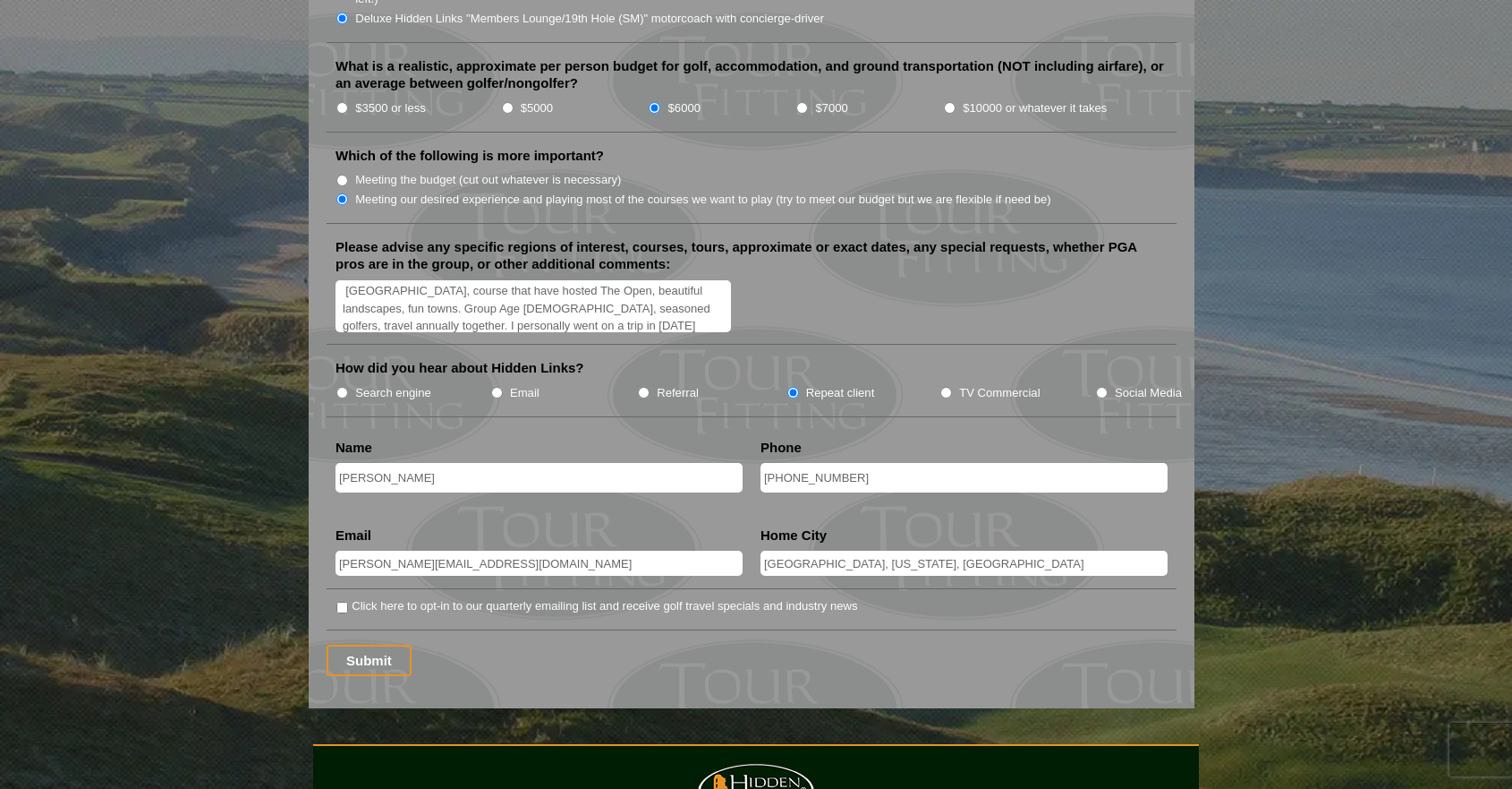
type input "[GEOGRAPHIC_DATA], [US_STATE], [GEOGRAPHIC_DATA]"
click at [340, 602] on input "Click here to opt-in to our quarterly emailing list and receive golf travel spe…" at bounding box center [342, 607] width 11 height 11
checkbox input "true"
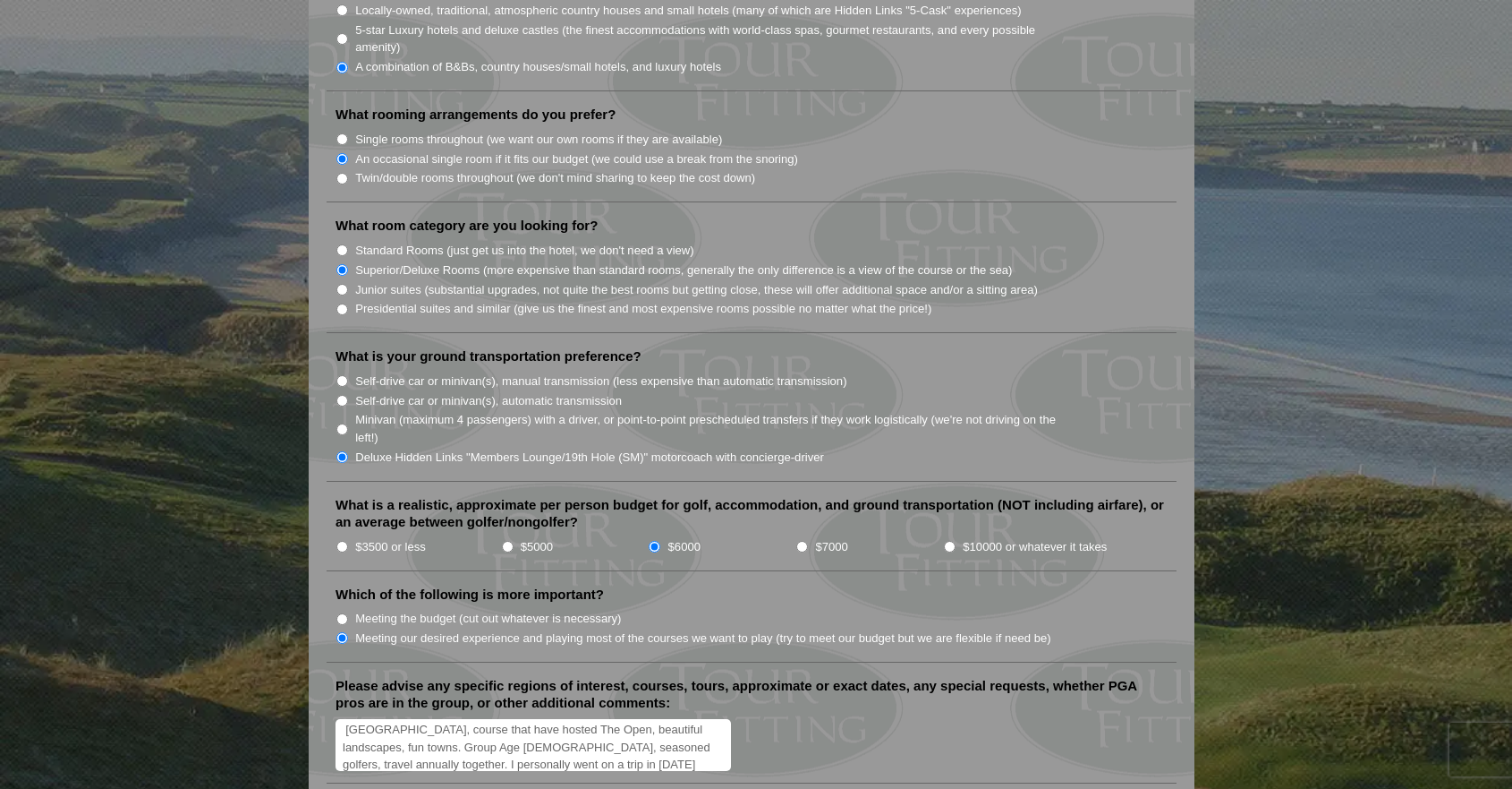
scroll to position [1651, 0]
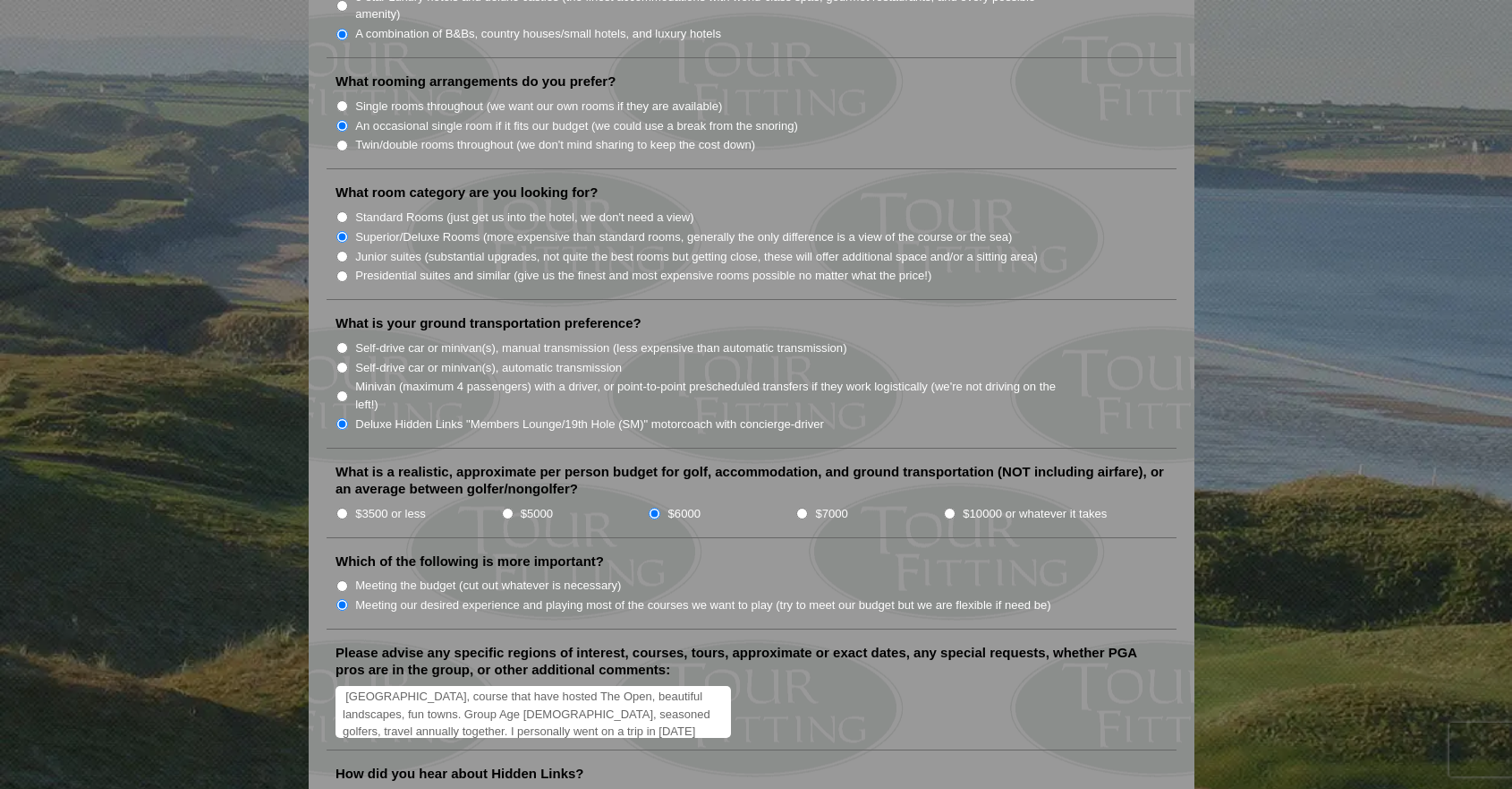
click at [381, 694] on textarea "Scotland, course that have hosted The Open, beautiful landscapes, fun towns. Gr…" at bounding box center [533, 712] width 395 height 53
click at [600, 699] on textarea "Scotland, course that have hosted The Open, beautiful landscapes, fun towns. Ol…" at bounding box center [533, 712] width 395 height 53
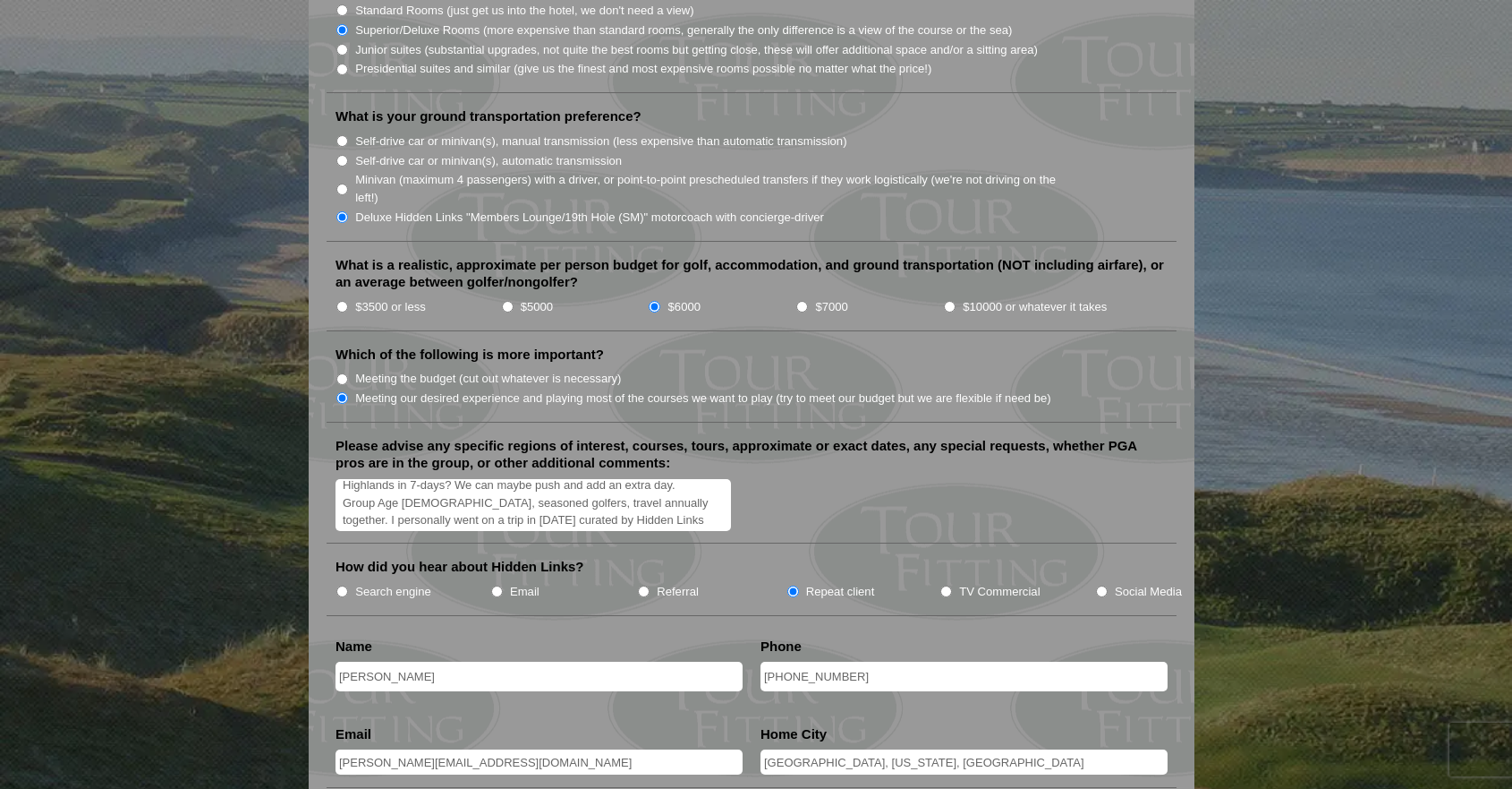
scroll to position [81, 0]
click at [660, 501] on textarea "[GEOGRAPHIC_DATA], course that have hosted The Open, beautiful landscapes, fun …" at bounding box center [533, 505] width 395 height 53
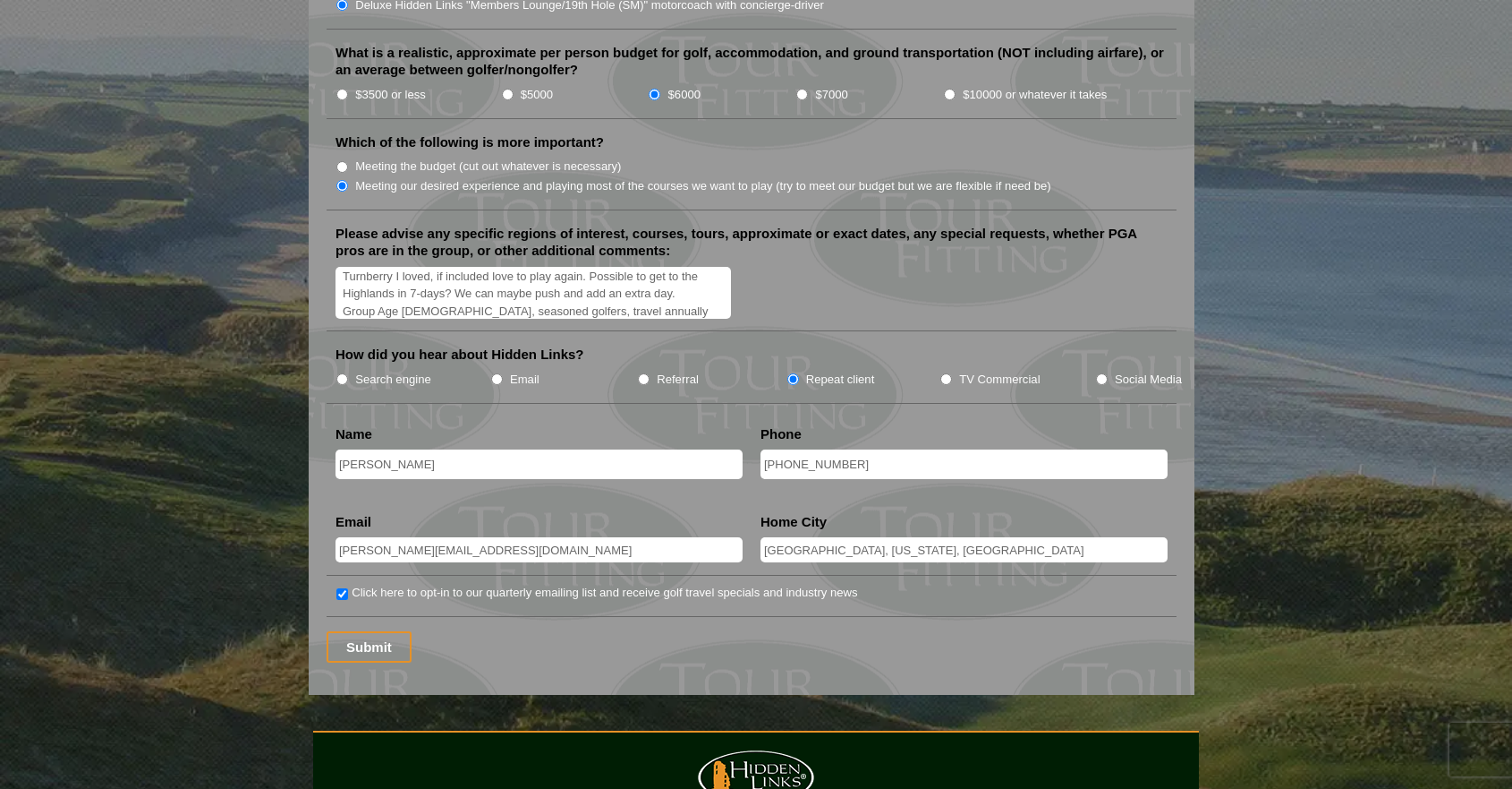
scroll to position [0, 0]
drag, startPoint x: 661, startPoint y: 263, endPoint x: 201, endPoint y: 219, distance: 462.1
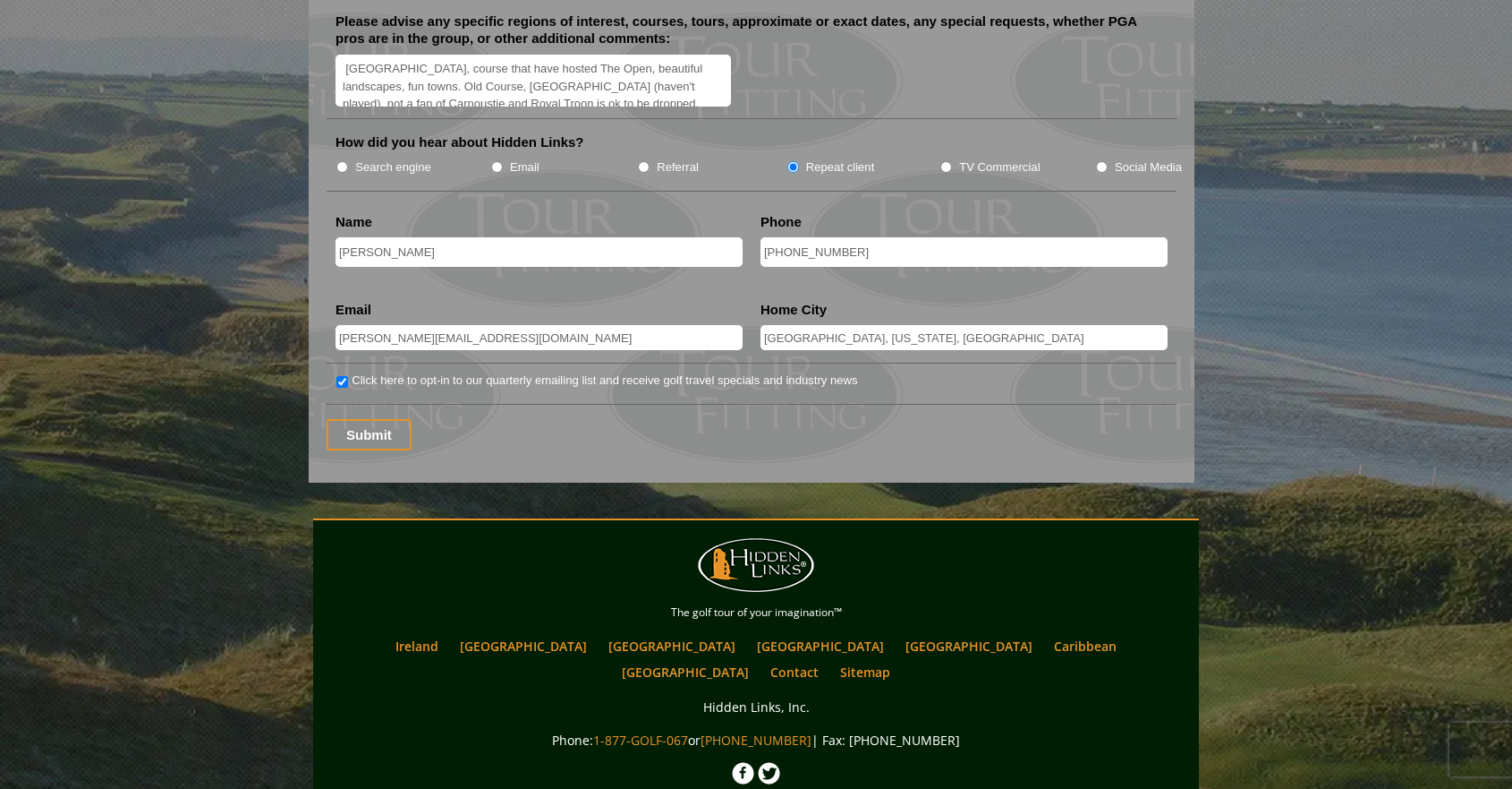
scroll to position [2323, 0]
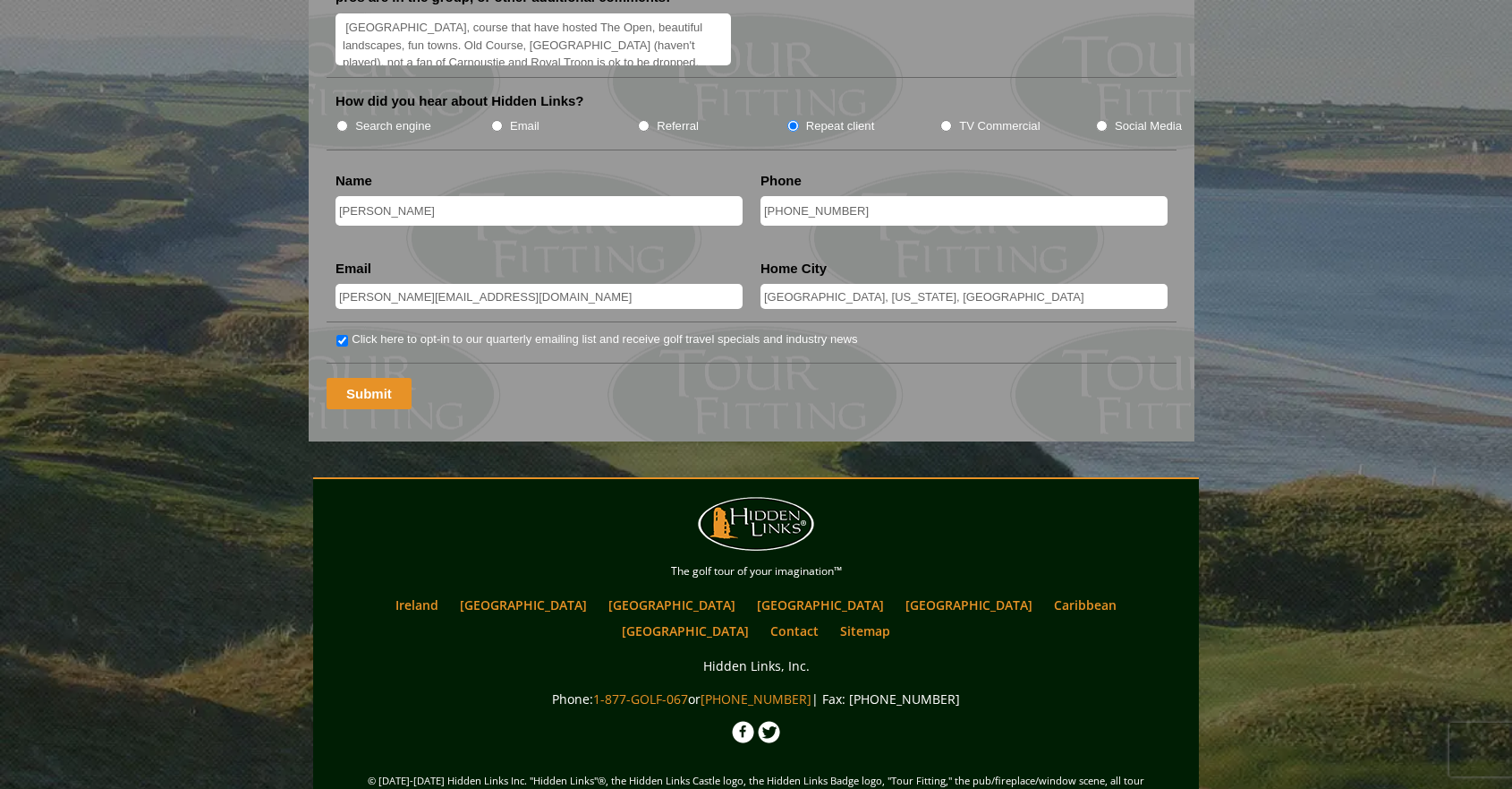
type textarea "[GEOGRAPHIC_DATA], course that have hosted The Open, beautiful landscapes, fun …"
click at [374, 382] on input "Submit" at bounding box center [369, 393] width 85 height 31
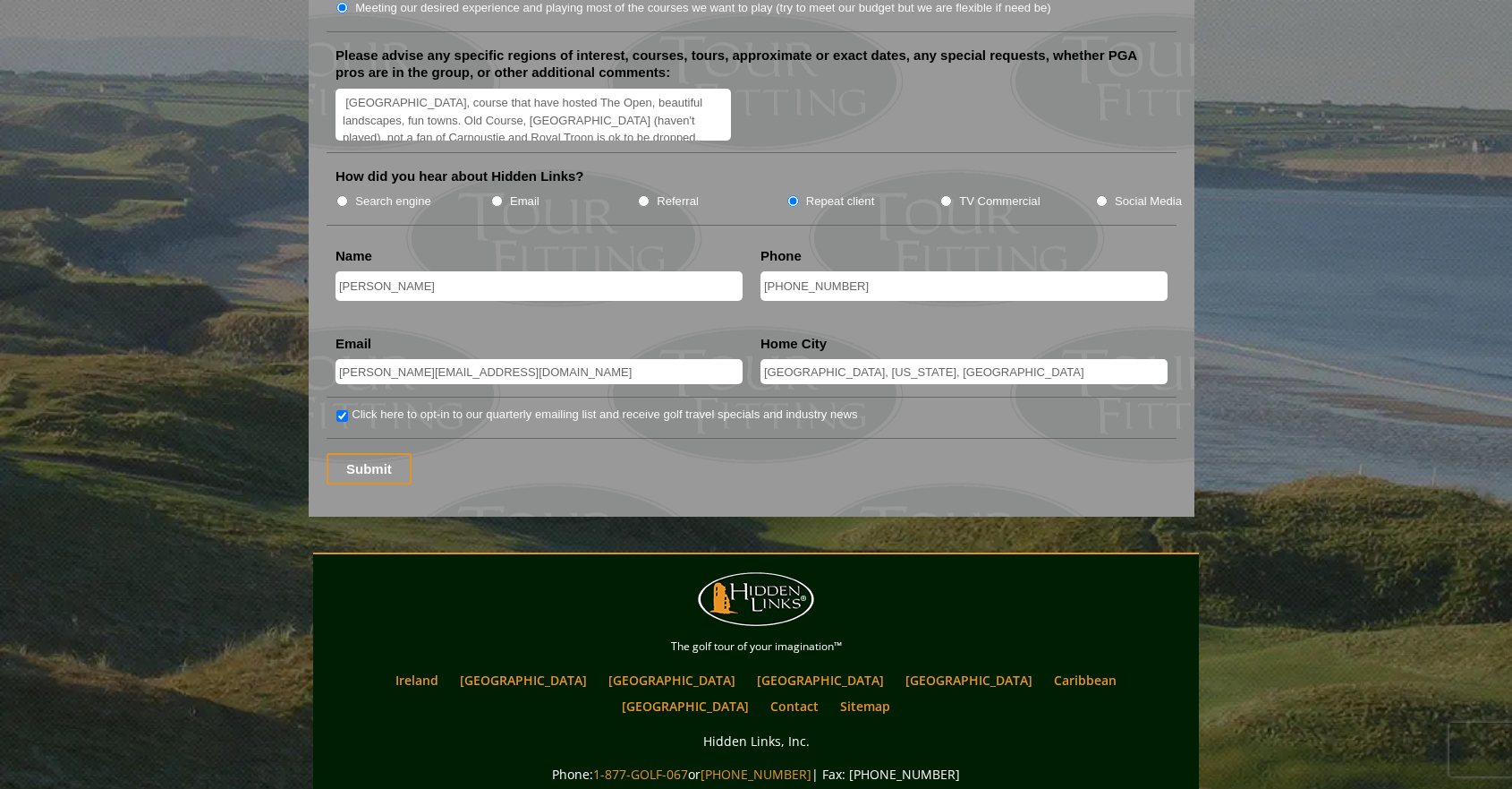
scroll to position [2288, 0]
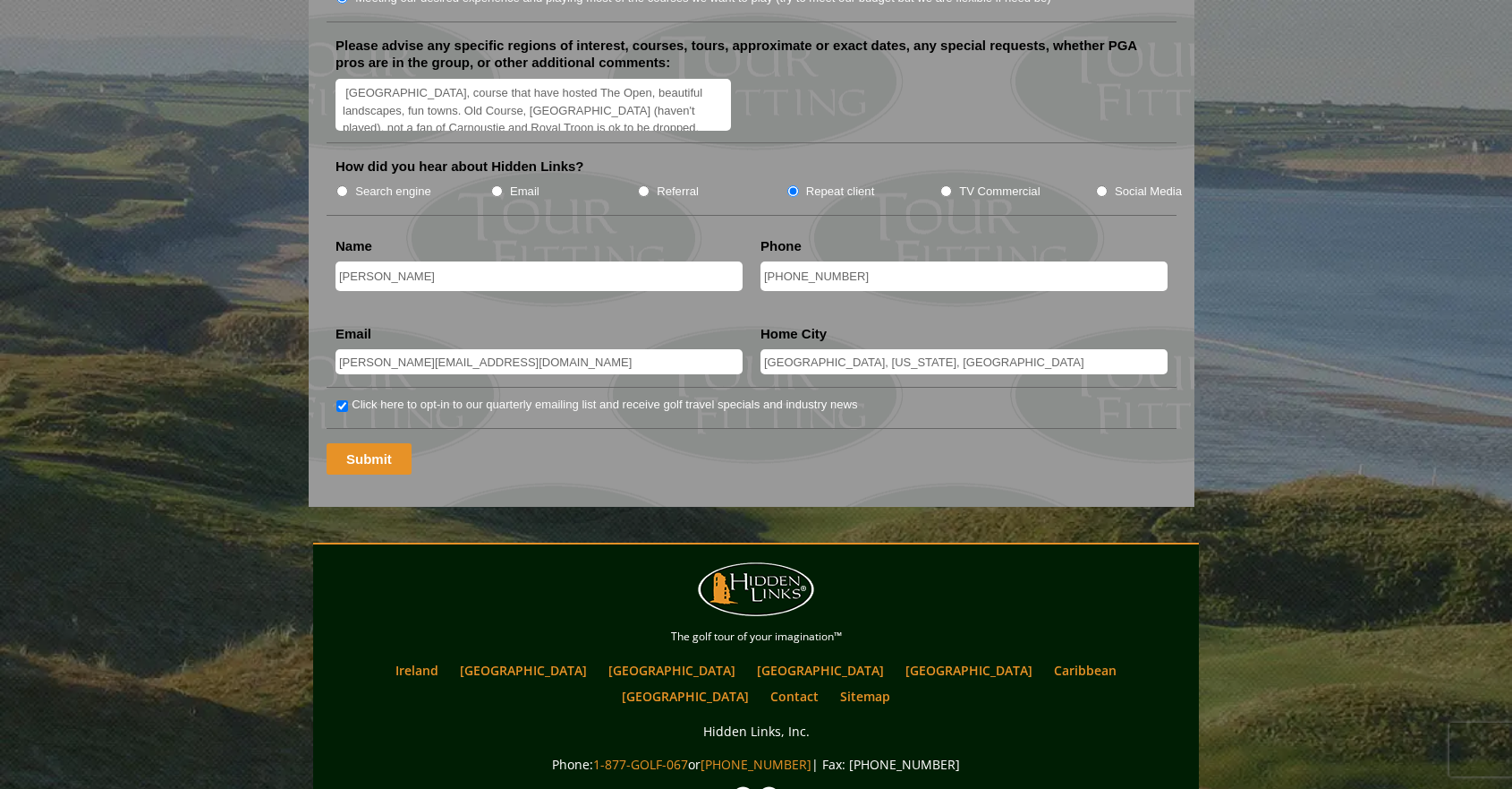
click at [362, 443] on input "Submit" at bounding box center [369, 458] width 85 height 31
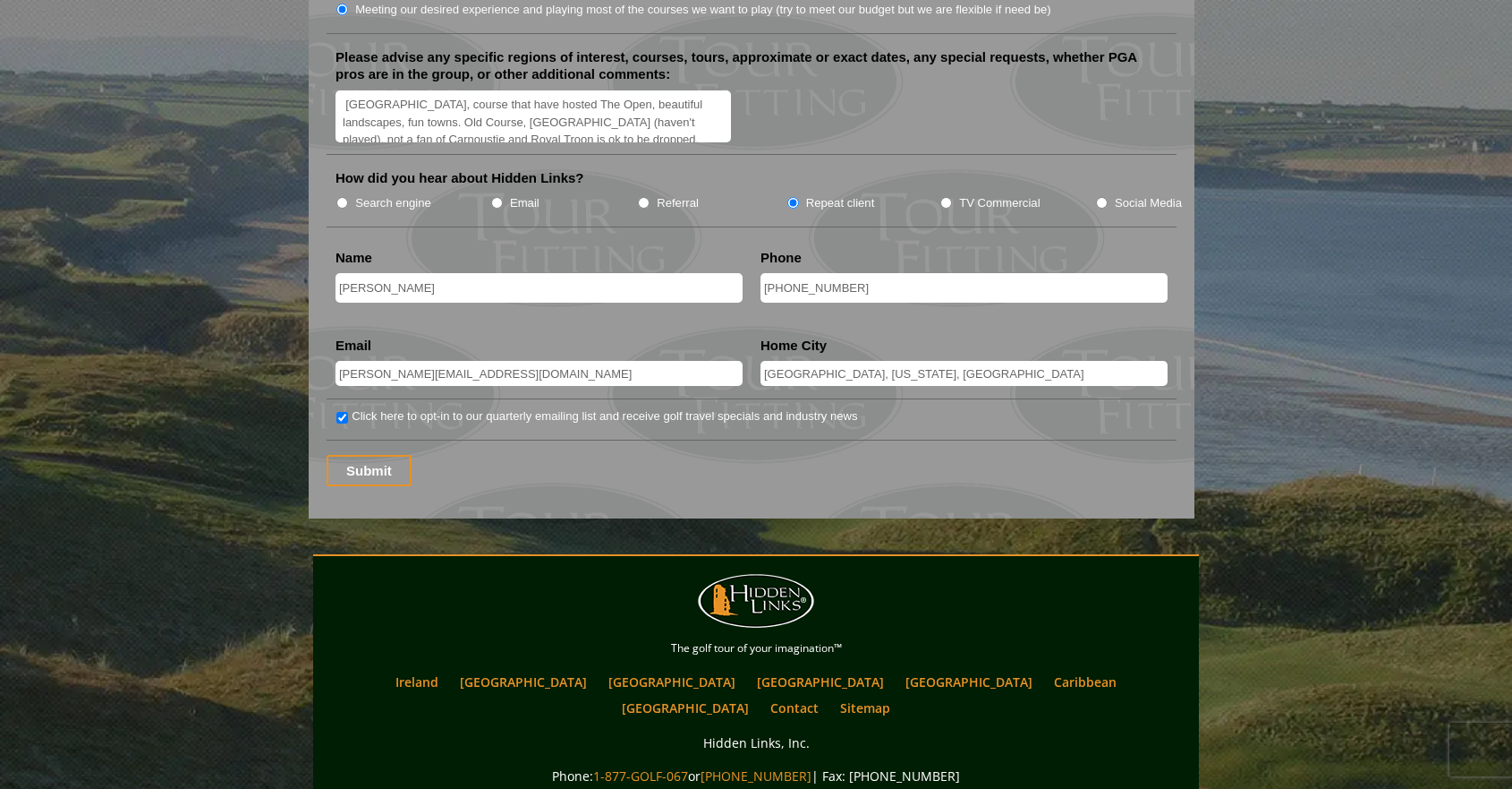
scroll to position [2276, 0]
